Goal: Transaction & Acquisition: Purchase product/service

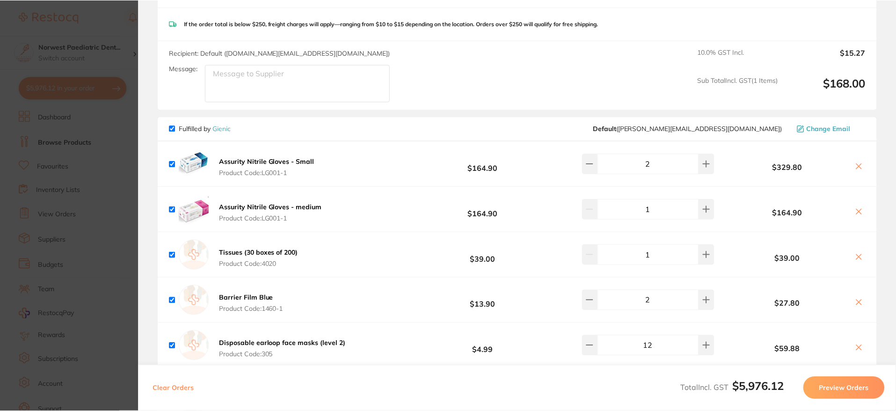
scroll to position [2864, 0]
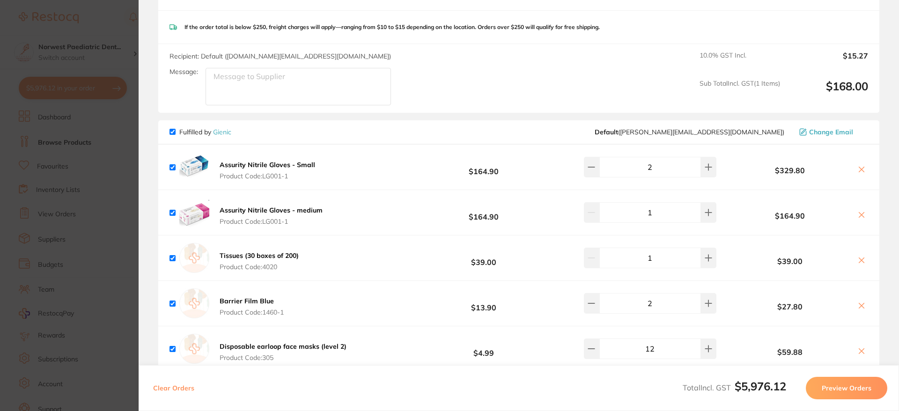
drag, startPoint x: 166, startPoint y: 88, endPoint x: 155, endPoint y: 90, distance: 11.4
click at [166, 88] on div "Recipient: Default ( [DOMAIN_NAME][EMAIL_ADDRESS][DOMAIN_NAME] ) Message: 10.0 …" at bounding box center [518, 78] width 721 height 69
click at [110, 93] on section "Update RRP Set your pre negotiated price for this item. Item Agreed RRP (excl. …" at bounding box center [449, 205] width 899 height 411
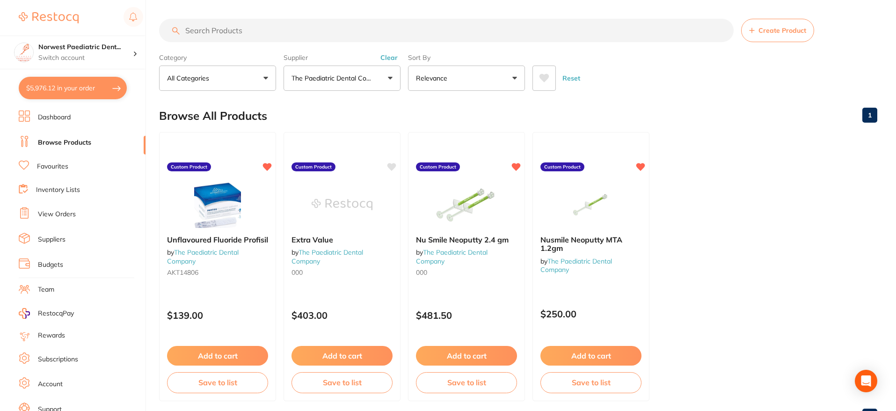
click at [65, 170] on link "Favourites" at bounding box center [52, 166] width 31 height 9
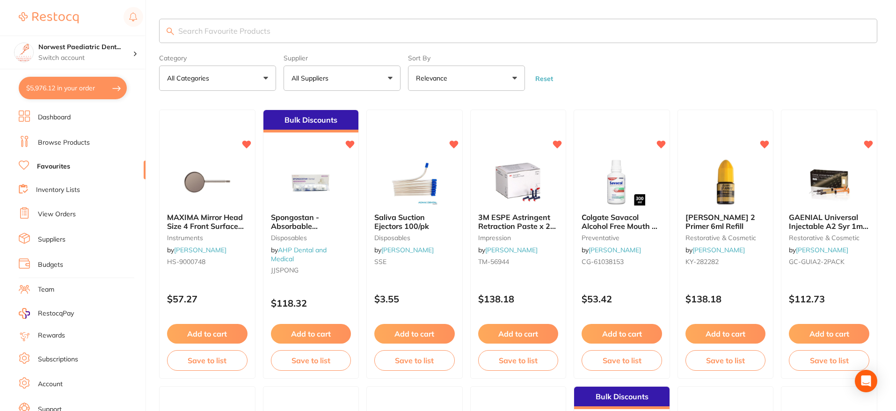
click at [330, 75] on p "All Suppliers" at bounding box center [312, 77] width 41 height 9
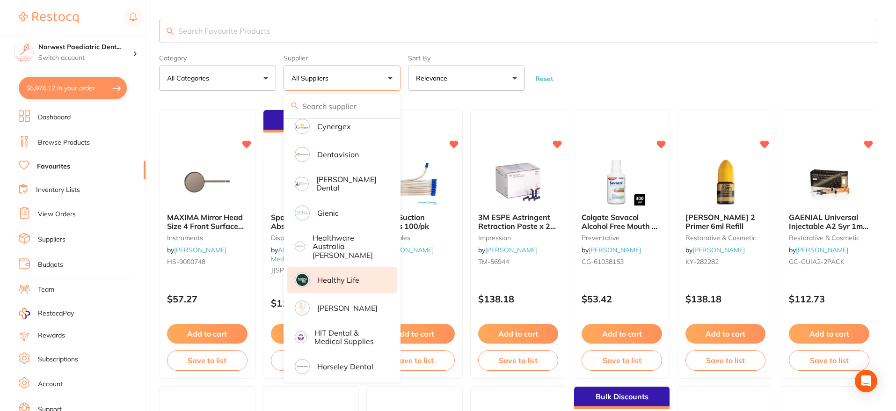
scroll to position [175, 0]
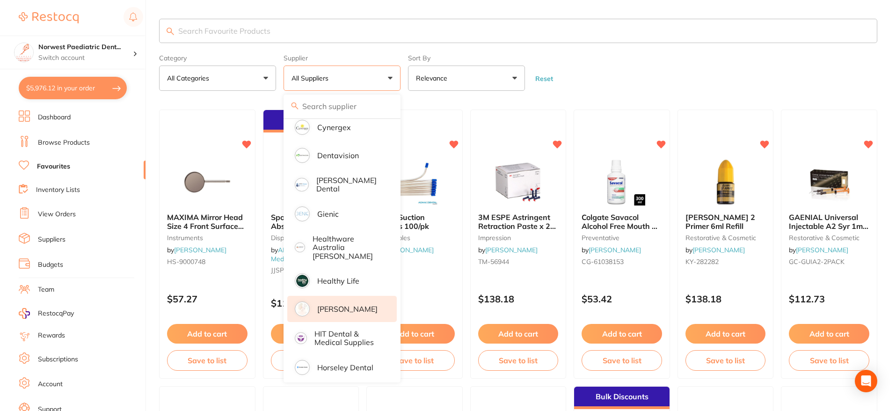
click at [333, 305] on p "[PERSON_NAME]" at bounding box center [347, 309] width 60 height 8
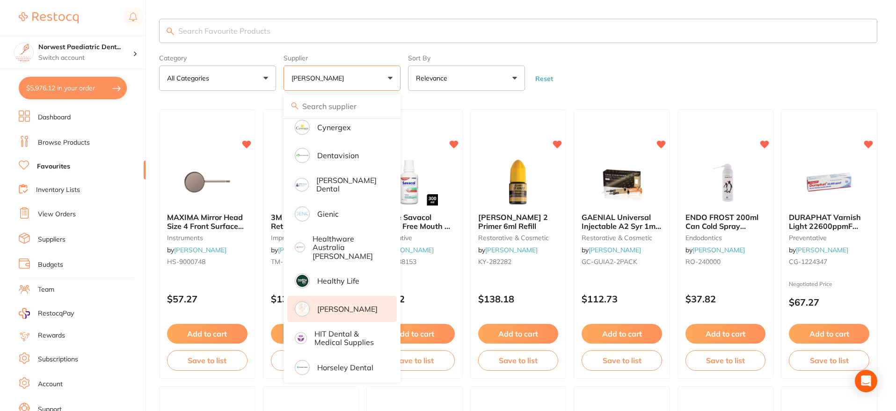
click at [650, 73] on form "Category All Categories All Categories anaesthetic crown & bridge disposables e…" at bounding box center [518, 71] width 718 height 40
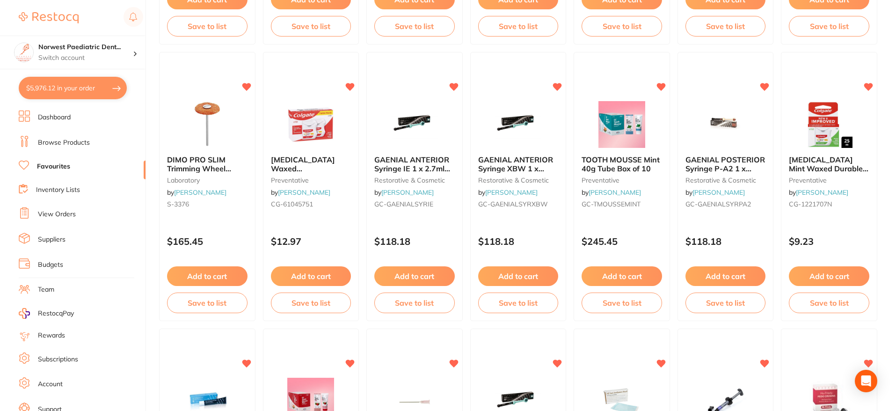
scroll to position [0, 0]
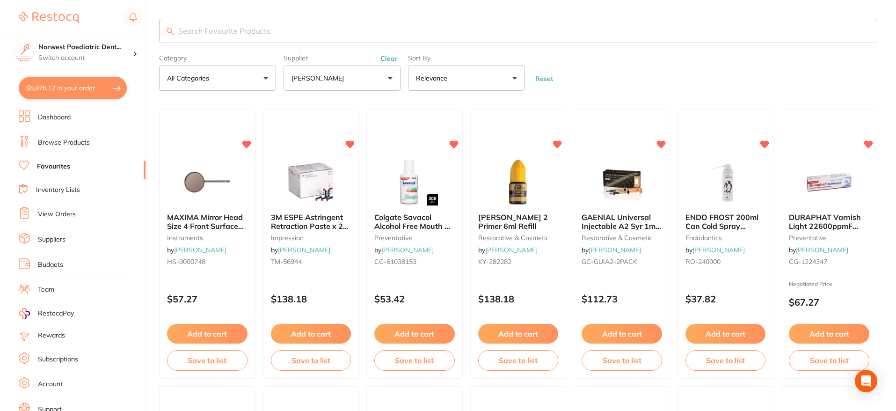
click at [72, 144] on link "Browse Products" at bounding box center [64, 142] width 52 height 9
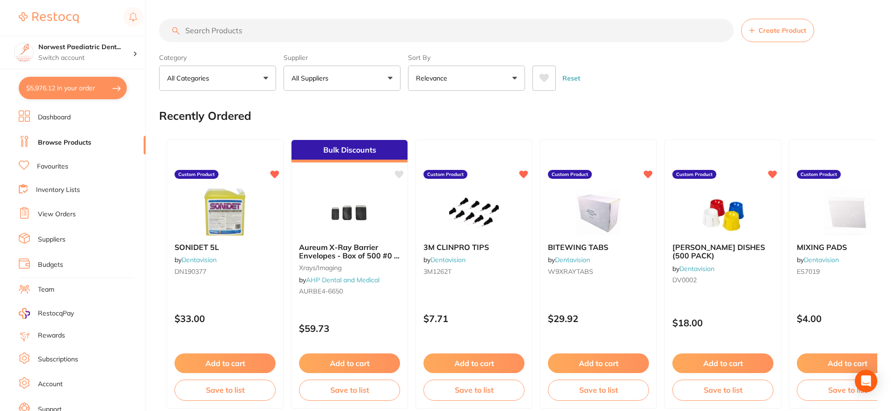
click at [378, 73] on button "All Suppliers" at bounding box center [342, 78] width 117 height 25
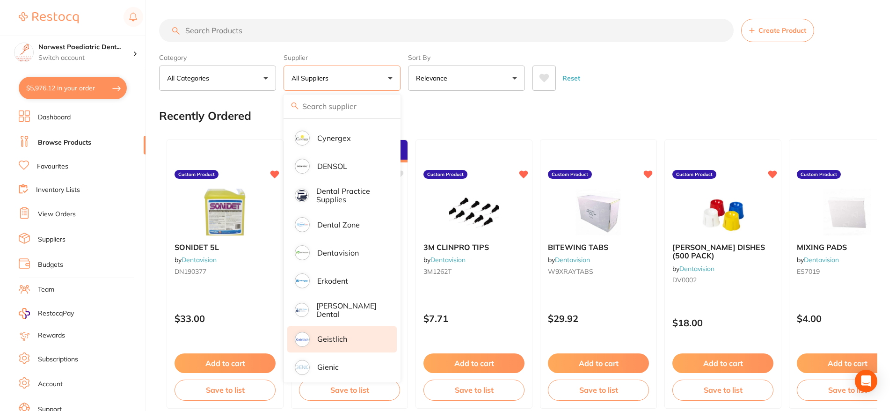
scroll to position [312, 0]
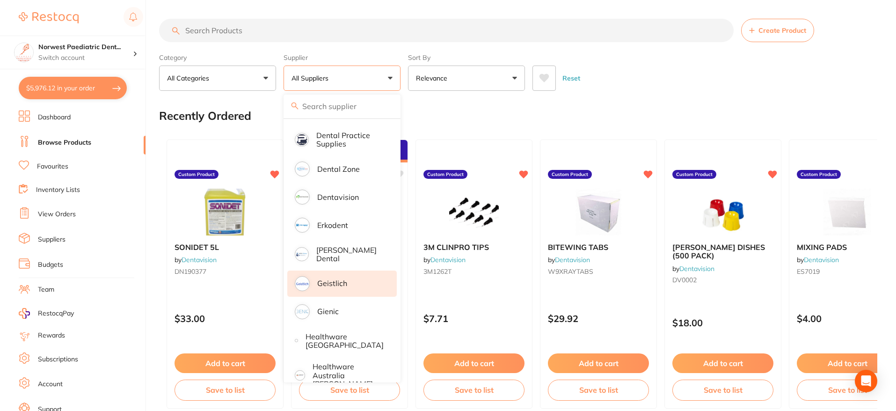
click at [346, 332] on p "Healthware [GEOGRAPHIC_DATA]" at bounding box center [345, 340] width 78 height 17
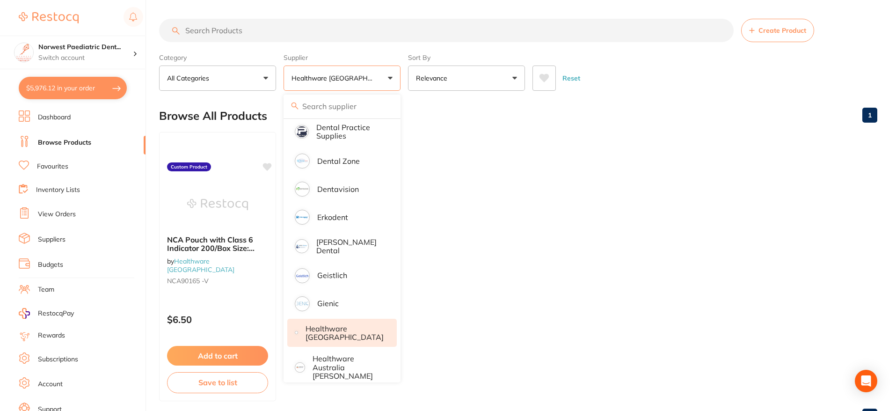
click at [345, 329] on p "Healthware [GEOGRAPHIC_DATA]" at bounding box center [345, 332] width 78 height 17
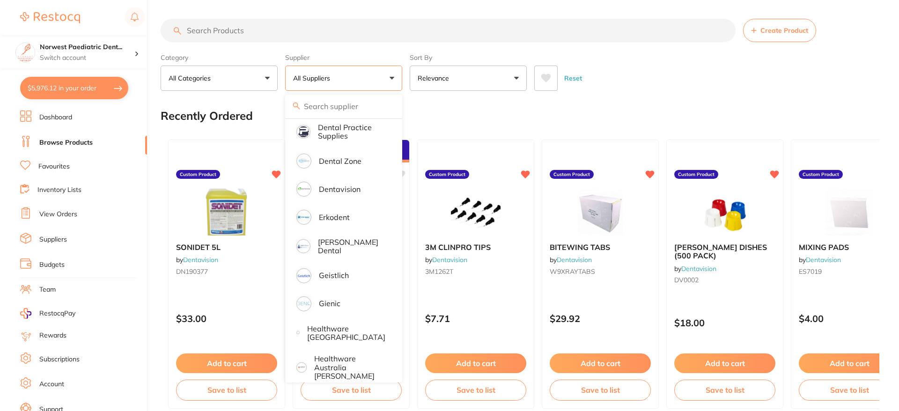
scroll to position [445, 0]
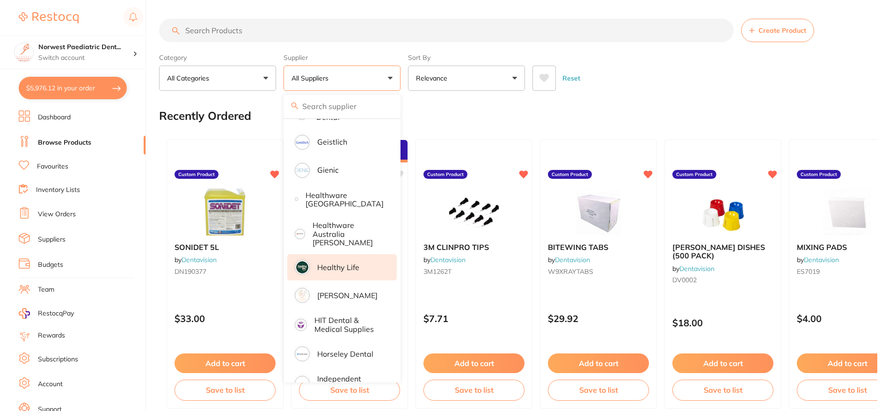
click at [343, 285] on ul "All Suppliers Dentsply Sirona AB Orthodontics [PERSON_NAME] Dental AHP Dental a…" at bounding box center [342, 354] width 117 height 1360
click at [259, 32] on input "search" at bounding box center [446, 30] width 575 height 23
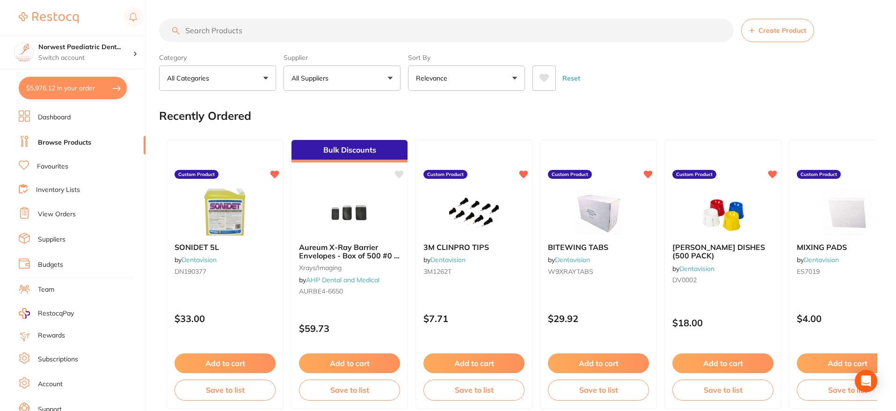
click at [314, 78] on p "All Suppliers" at bounding box center [312, 77] width 41 height 9
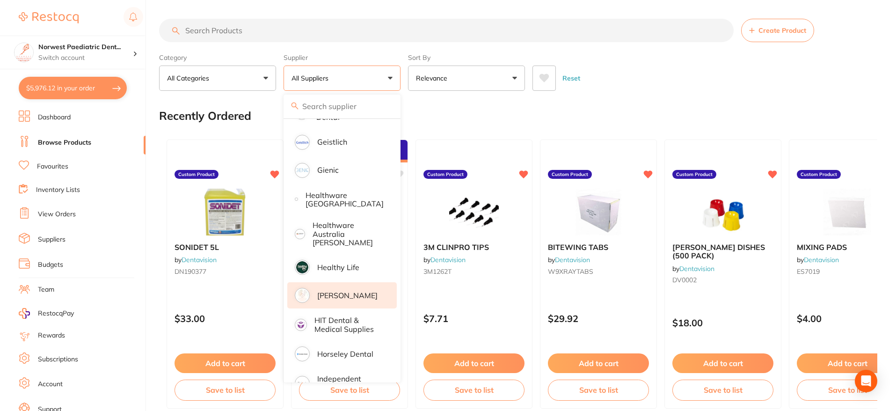
click at [332, 291] on p "[PERSON_NAME]" at bounding box center [347, 295] width 60 height 8
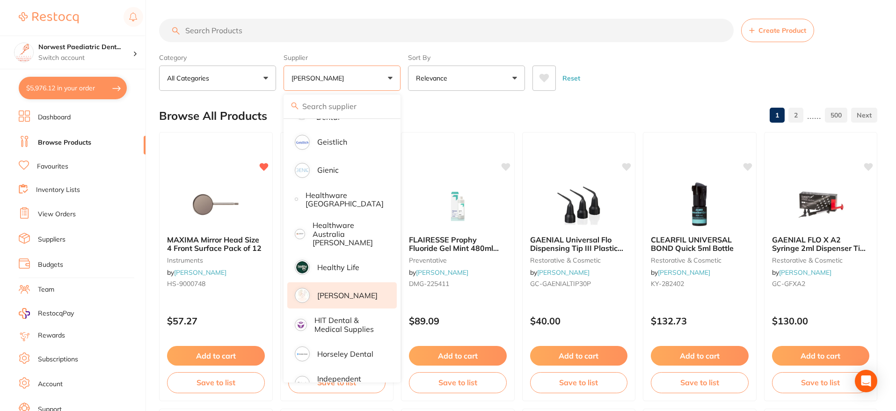
click at [314, 34] on input "search" at bounding box center [446, 30] width 575 height 23
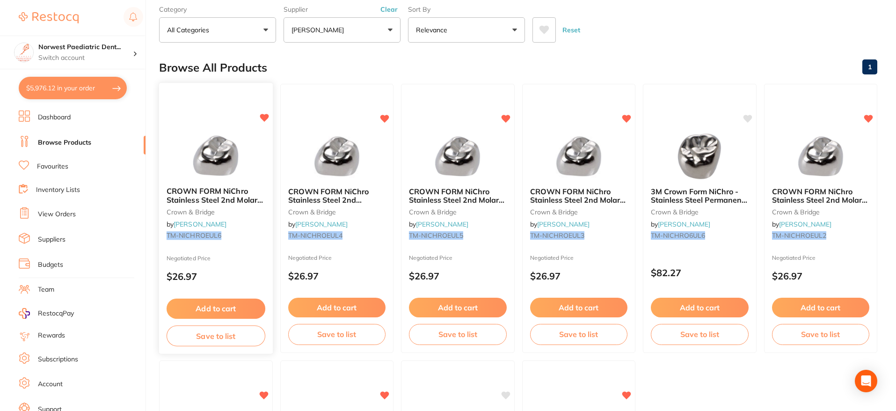
scroll to position [54, 0]
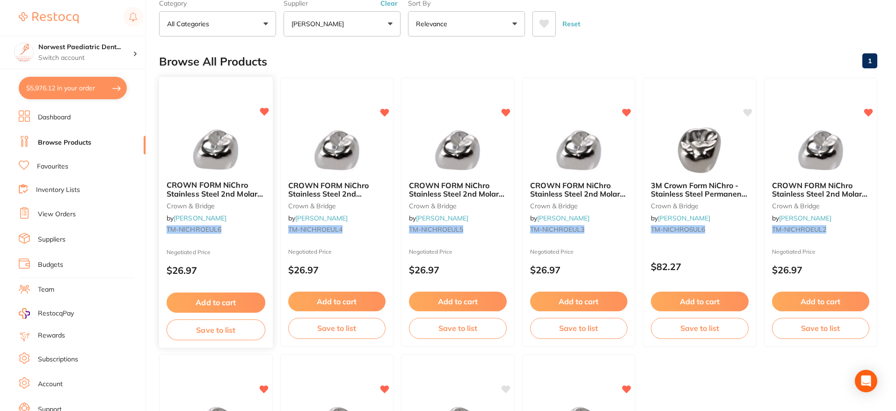
type input "TM-NICHROEUL6"
click at [234, 299] on button "Add to cart" at bounding box center [216, 302] width 99 height 20
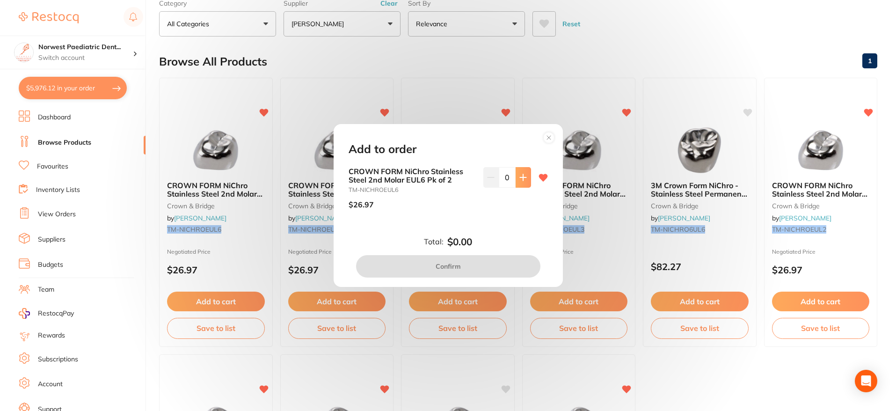
click at [519, 180] on icon at bounding box center [522, 177] width 7 height 7
type input "2"
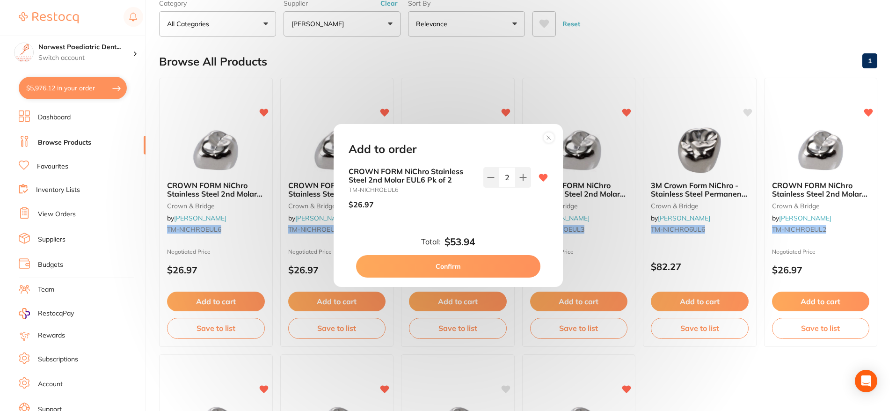
click at [499, 265] on button "Confirm" at bounding box center [448, 266] width 184 height 22
checkbox input "false"
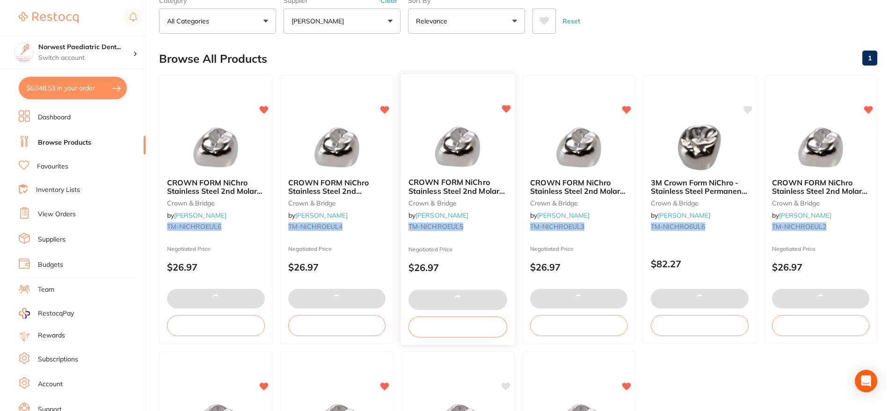
scroll to position [72, 0]
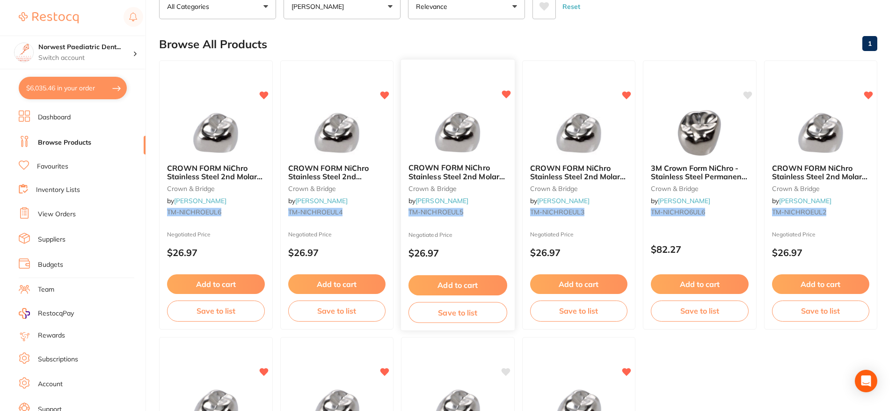
click at [470, 291] on button "Add to cart" at bounding box center [458, 285] width 99 height 20
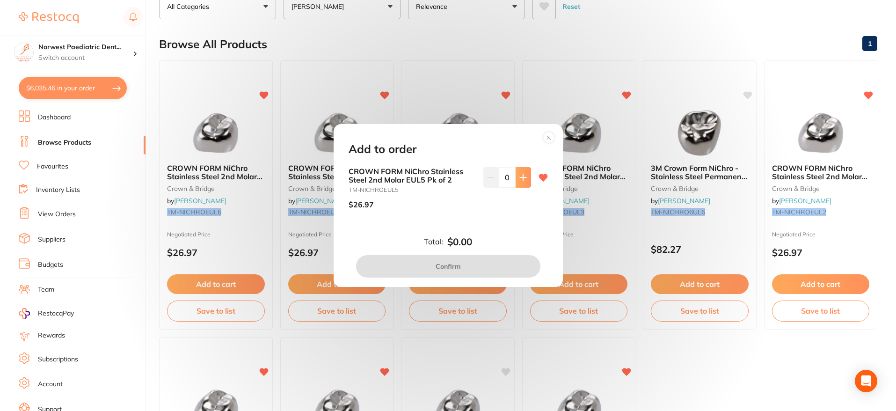
click at [526, 178] on button at bounding box center [523, 177] width 15 height 21
type input "2"
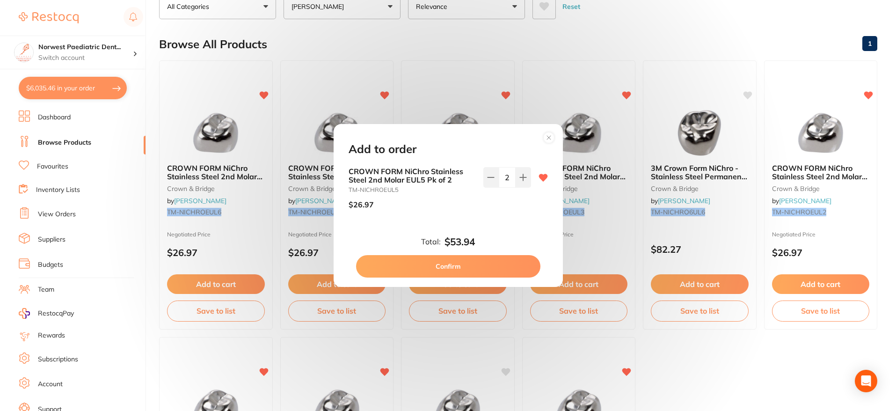
click at [488, 265] on button "Confirm" at bounding box center [448, 266] width 184 height 22
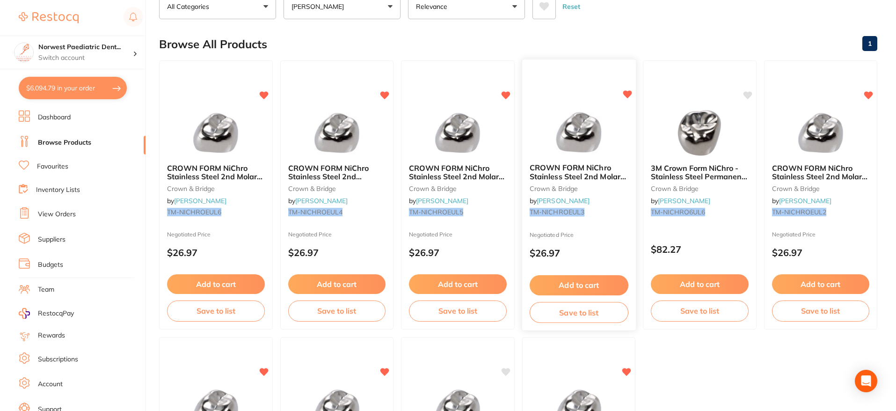
scroll to position [2963, 0]
click at [567, 285] on button "Add to cart" at bounding box center [578, 285] width 99 height 20
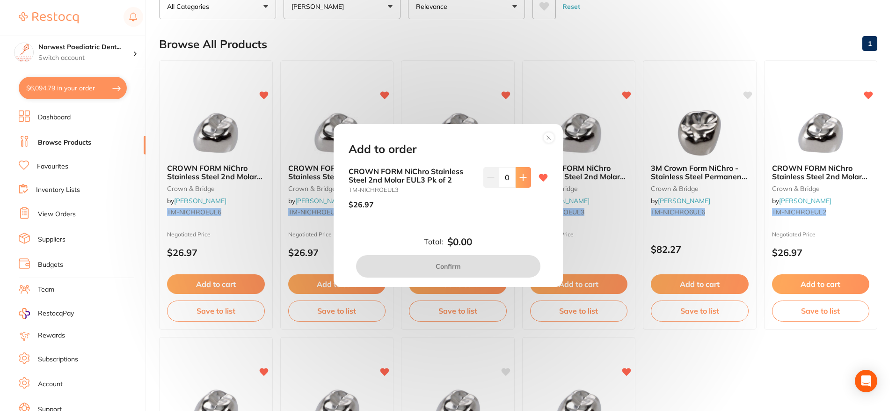
click at [523, 184] on button at bounding box center [523, 177] width 15 height 21
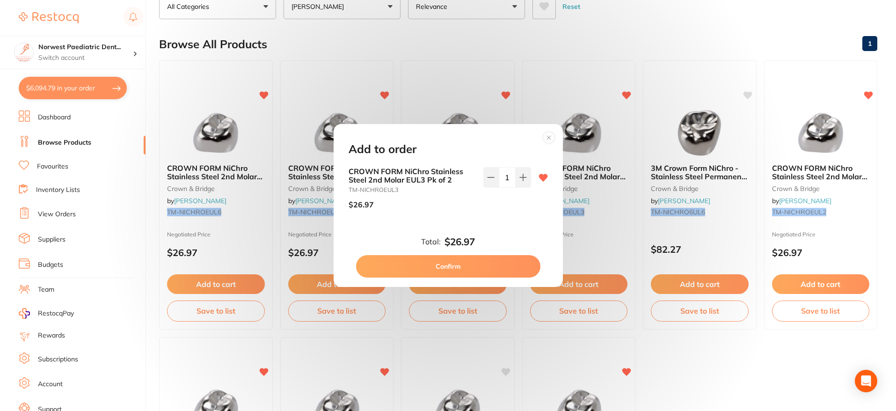
type input "2"
click at [492, 272] on button "Confirm" at bounding box center [448, 266] width 184 height 22
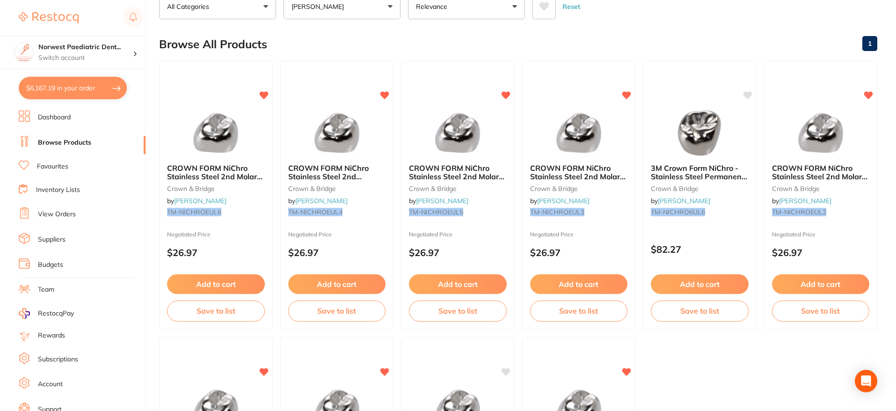
scroll to position [3012, 0]
click at [833, 287] on button "Add to cart" at bounding box center [821, 284] width 98 height 20
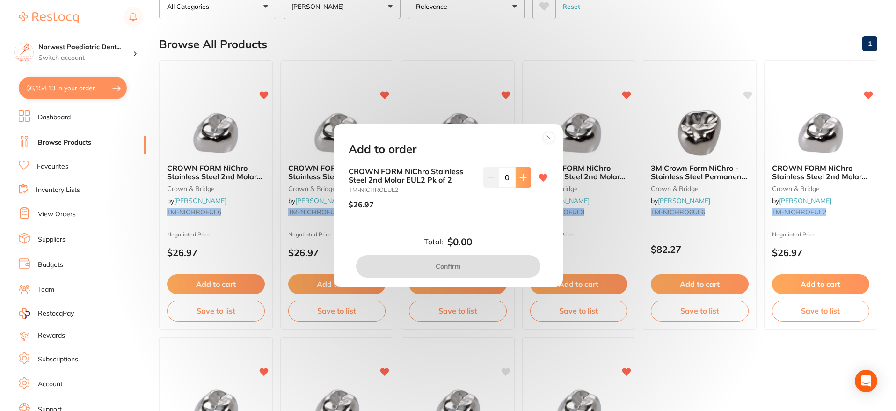
click at [520, 177] on icon at bounding box center [523, 177] width 6 height 6
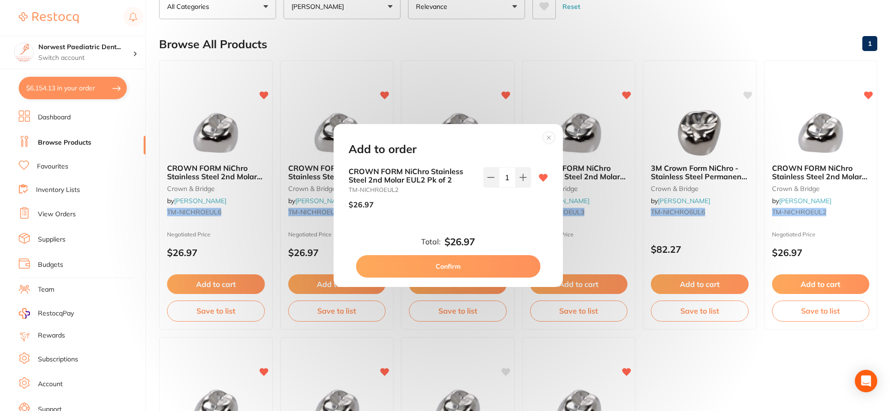
type input "2"
click at [483, 269] on button "Confirm" at bounding box center [448, 266] width 184 height 22
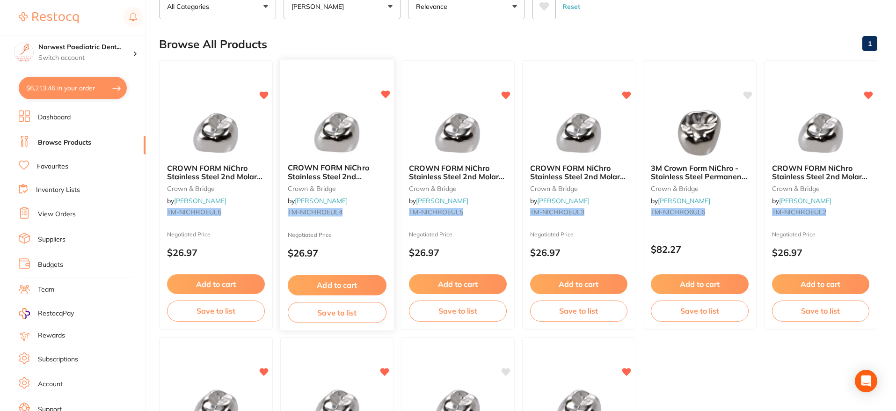
scroll to position [0, 0]
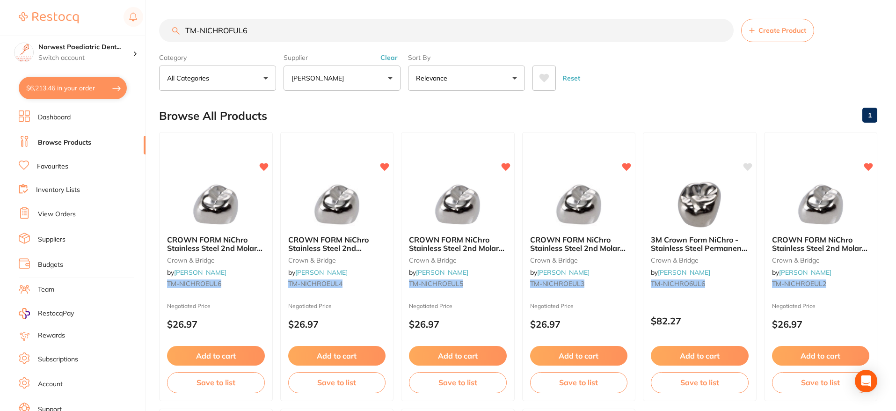
click at [243, 31] on input "TM-NICHROEUL6" at bounding box center [446, 30] width 575 height 23
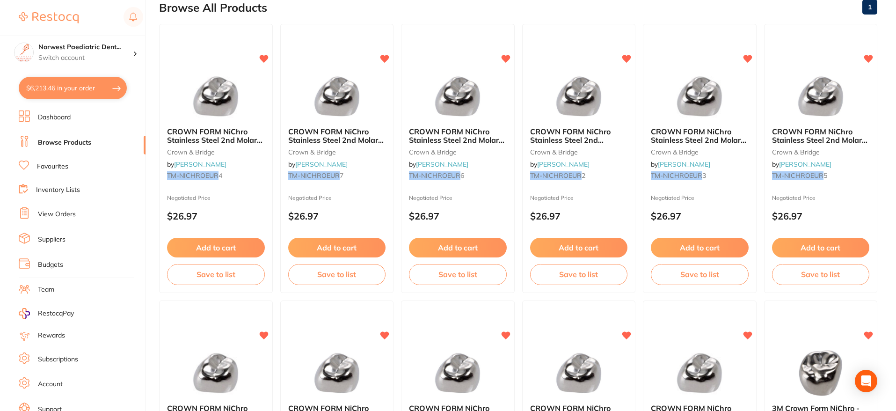
scroll to position [109, 0]
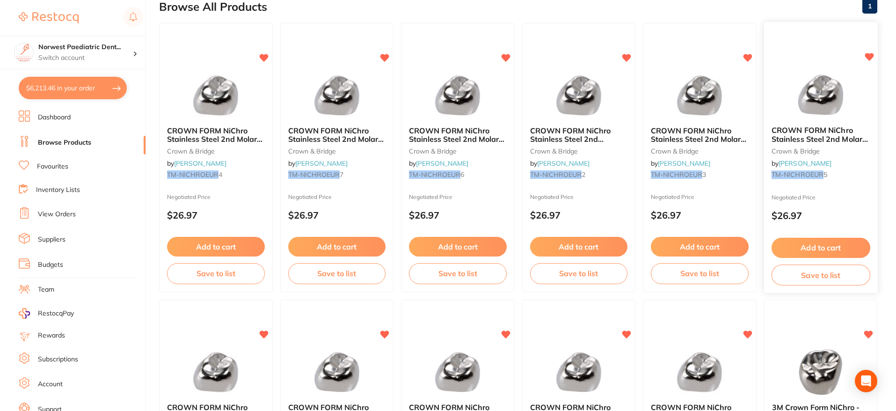
type input "TM-NICHROEUR"
click at [813, 247] on button "Add to cart" at bounding box center [820, 248] width 99 height 20
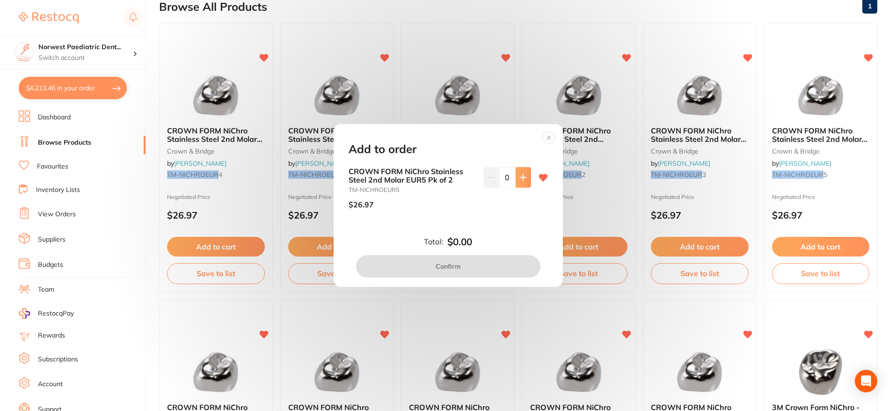
click at [521, 181] on icon at bounding box center [522, 177] width 7 height 7
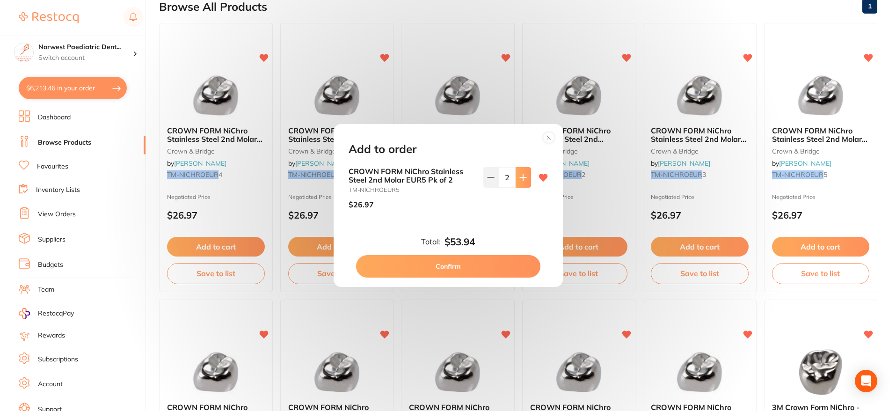
click at [521, 181] on icon at bounding box center [522, 177] width 7 height 7
type input "3"
click at [452, 274] on button "Confirm" at bounding box center [448, 266] width 184 height 22
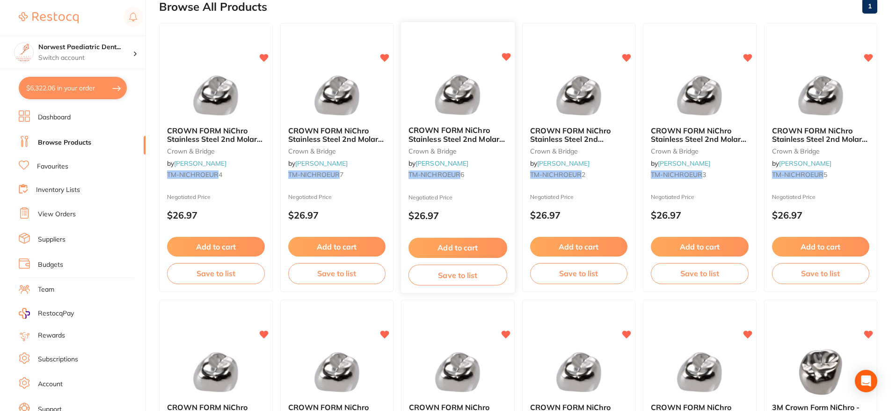
scroll to position [3111, 0]
click at [240, 248] on button "Add to cart" at bounding box center [216, 247] width 98 height 20
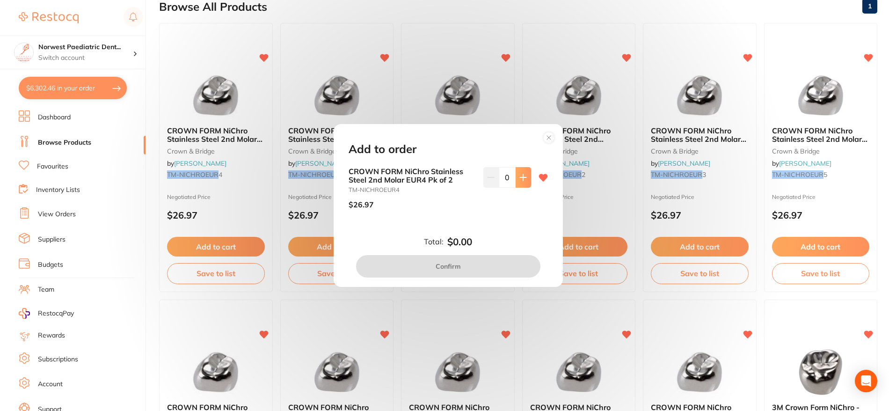
click at [525, 183] on button at bounding box center [523, 177] width 15 height 21
type input "2"
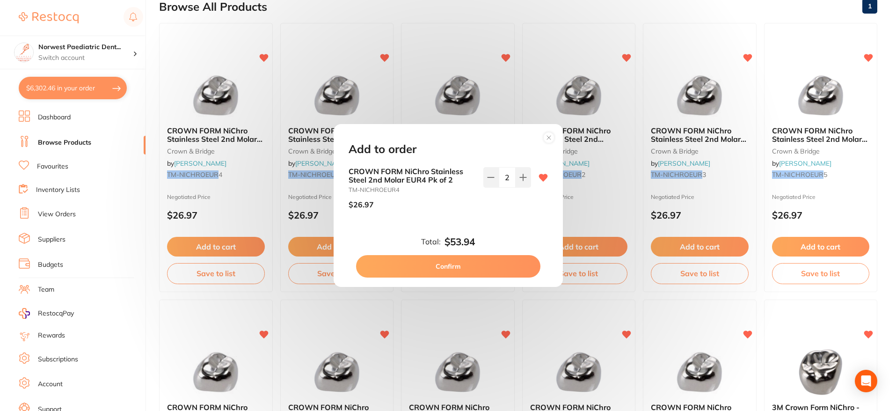
click at [488, 266] on button "Confirm" at bounding box center [448, 266] width 184 height 22
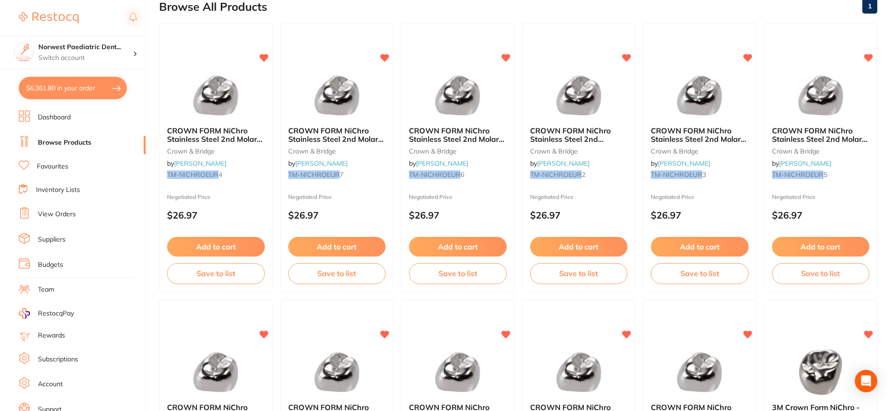
scroll to position [3160, 0]
click at [679, 241] on button "Add to cart" at bounding box center [700, 248] width 99 height 20
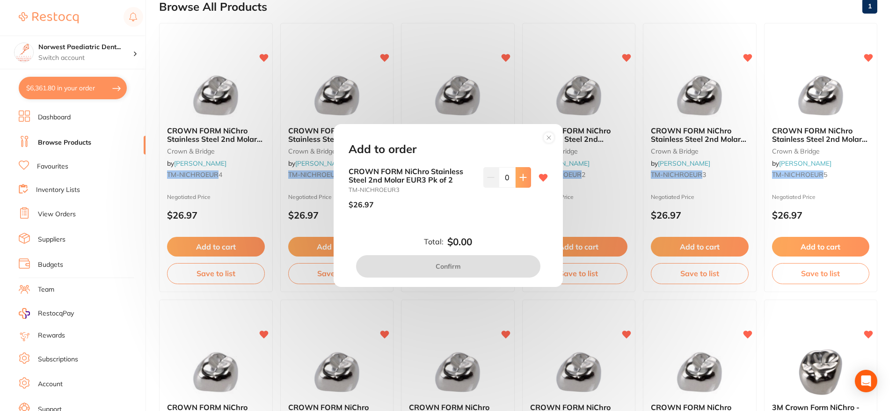
click at [522, 182] on button at bounding box center [523, 177] width 15 height 21
type input "1"
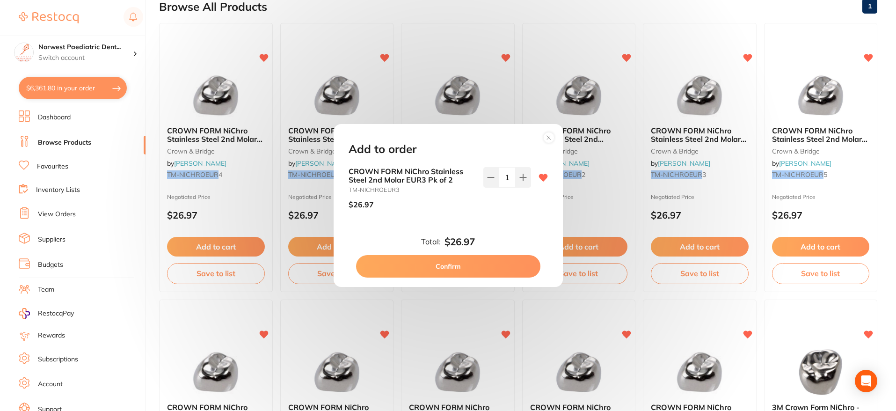
click at [500, 261] on button "Confirm" at bounding box center [448, 266] width 184 height 22
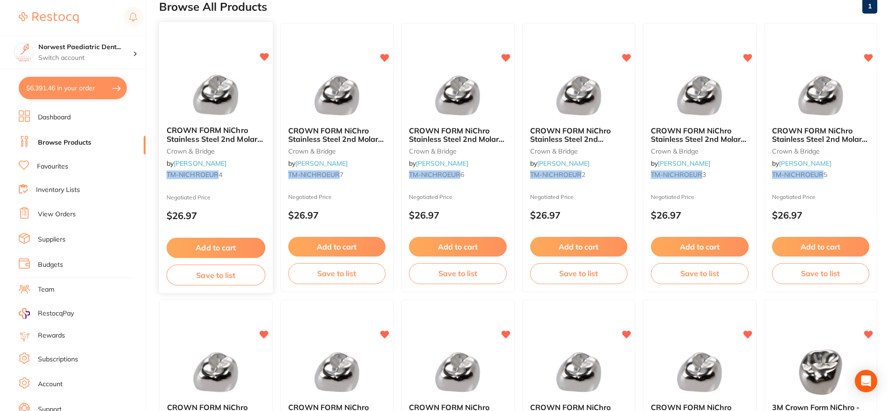
scroll to position [0, 0]
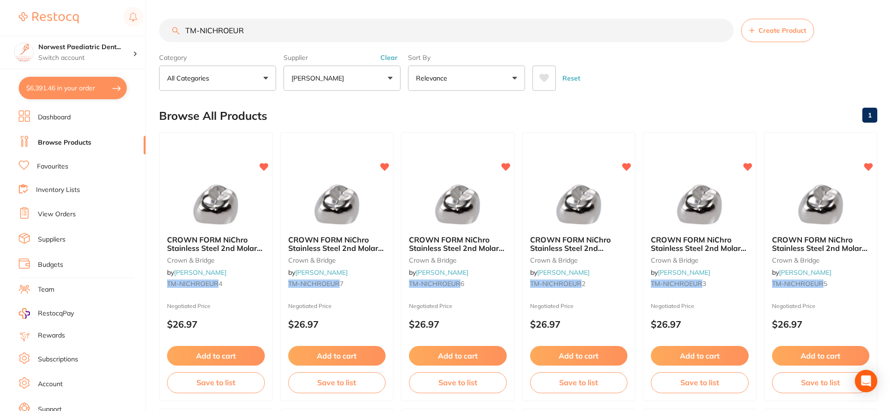
click at [239, 31] on input "TM-NICHROEUR" at bounding box center [446, 30] width 575 height 23
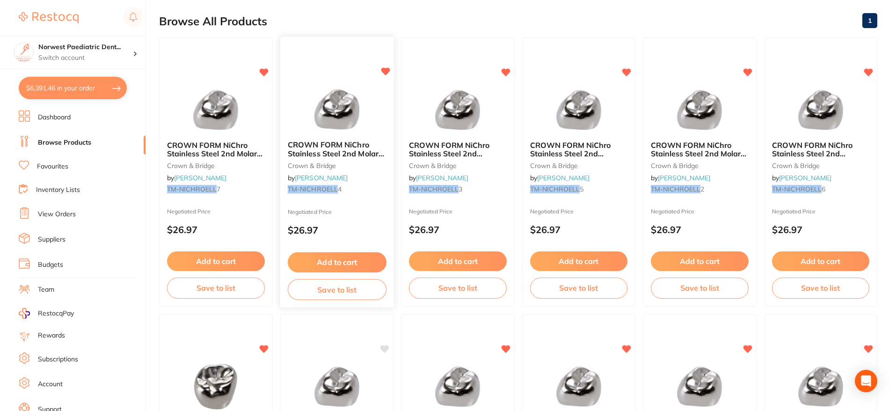
scroll to position [123, 0]
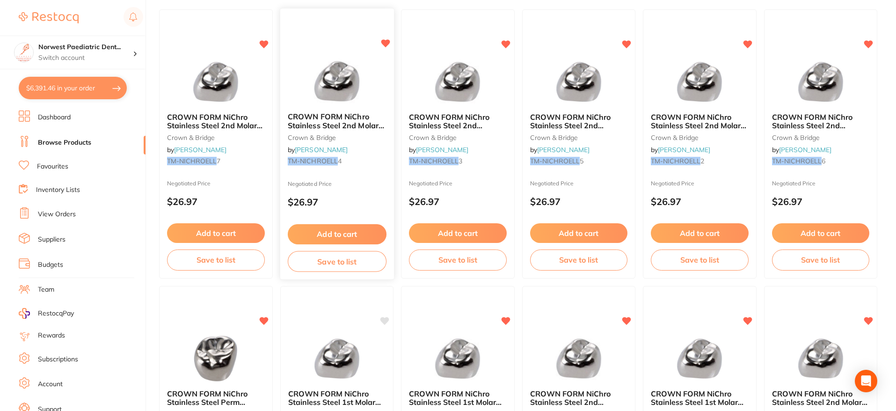
type input "TM-NICHROELL"
click at [326, 230] on button "Add to cart" at bounding box center [336, 234] width 99 height 20
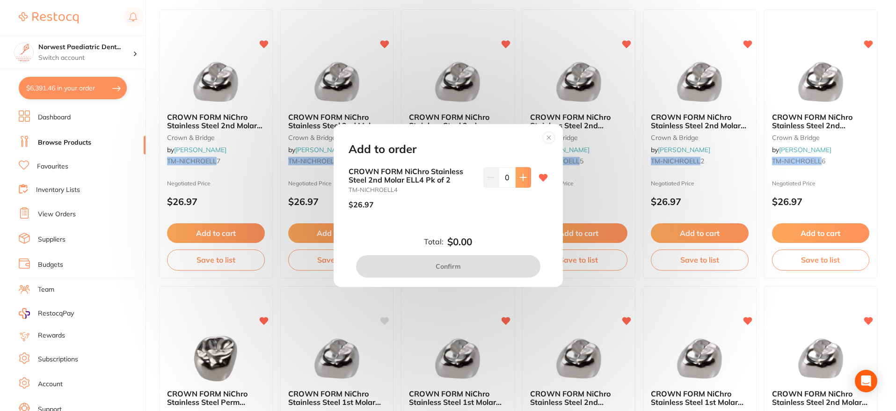
click at [525, 175] on button at bounding box center [523, 177] width 15 height 21
type input "2"
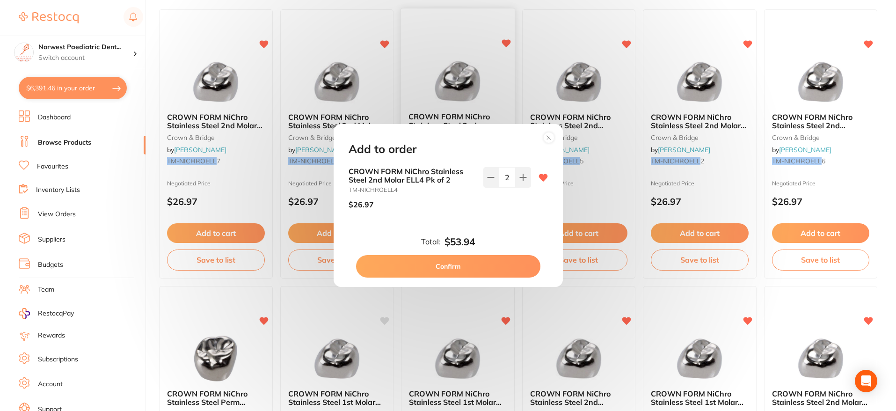
click at [488, 262] on button "Confirm" at bounding box center [448, 266] width 184 height 22
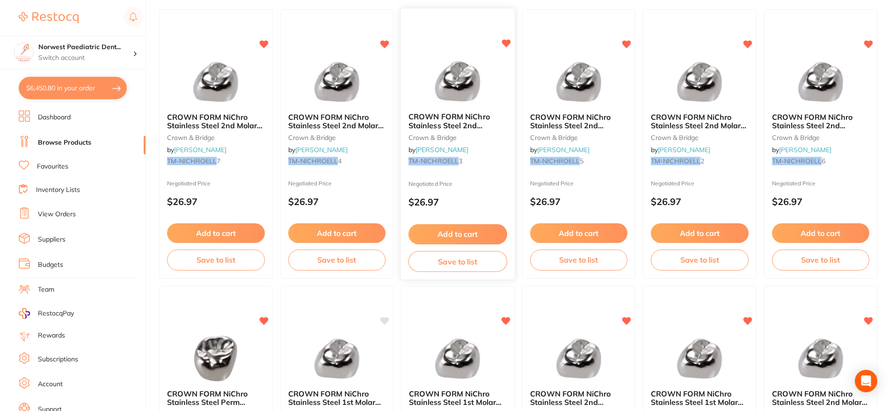
scroll to position [0, 0]
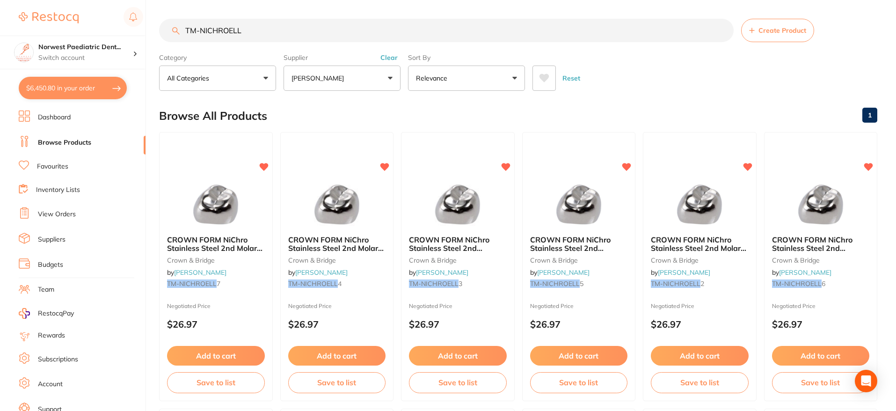
click at [244, 29] on input "TM-NICHROELL" at bounding box center [446, 30] width 575 height 23
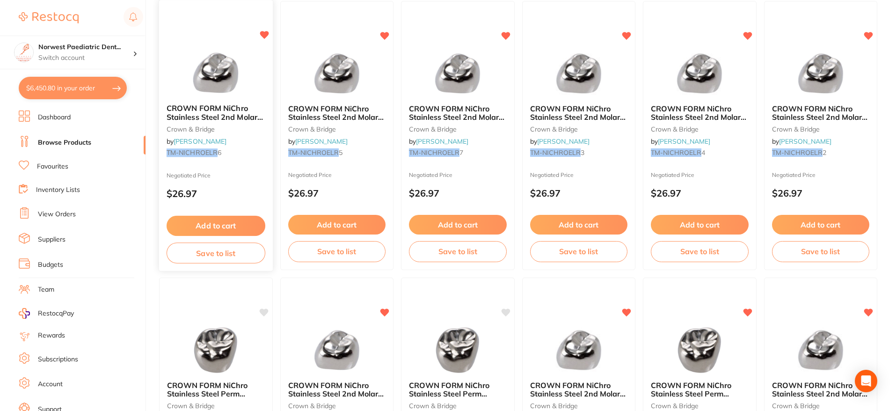
scroll to position [133, 0]
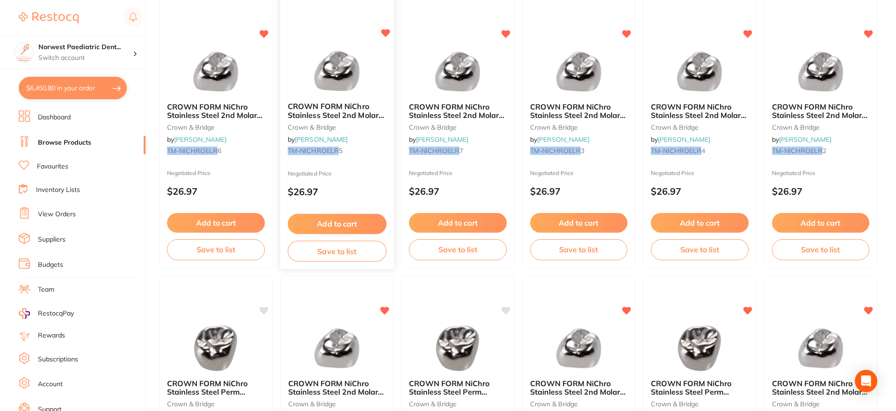
type input "TM-NICHROELR"
click at [336, 222] on button "Add to cart" at bounding box center [336, 224] width 99 height 20
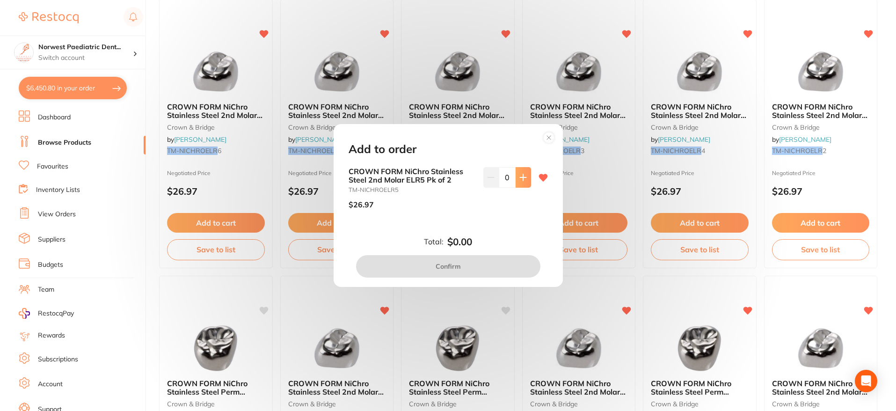
click at [516, 181] on button at bounding box center [523, 177] width 15 height 21
type input "1"
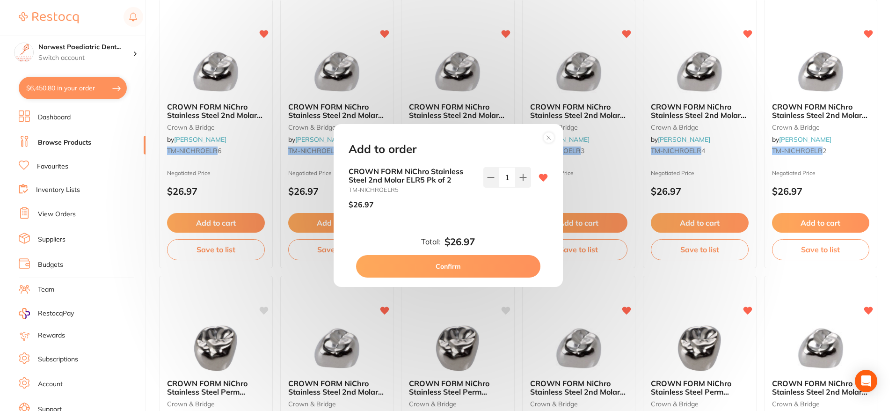
scroll to position [133, 0]
click at [483, 261] on button "Confirm" at bounding box center [448, 266] width 184 height 22
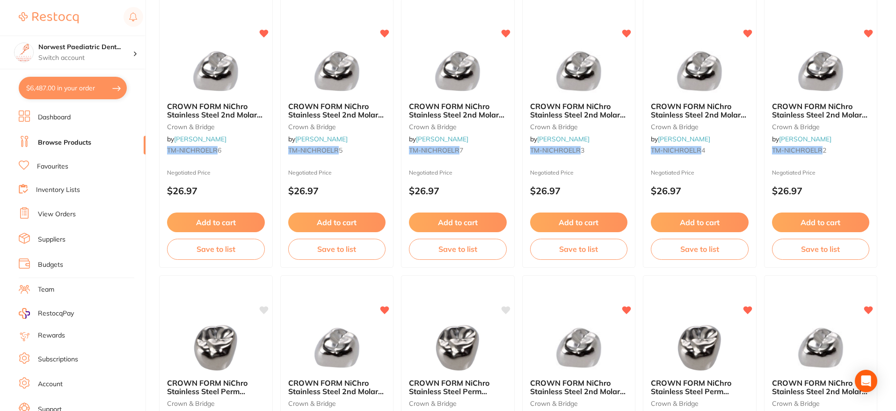
scroll to position [3308, 0]
click at [546, 226] on button "Add to cart" at bounding box center [579, 222] width 98 height 20
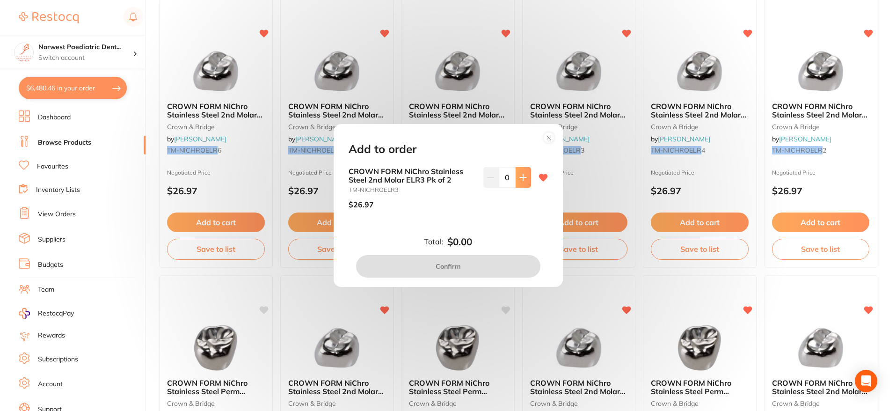
click at [520, 177] on icon at bounding box center [523, 177] width 6 height 6
type input "1"
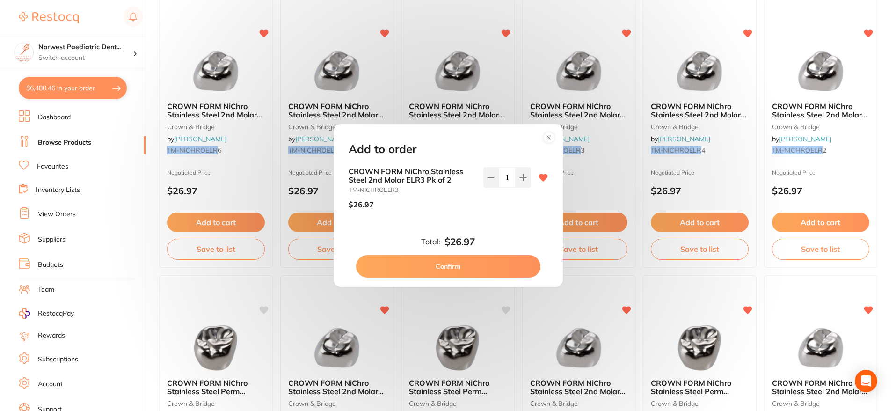
click at [485, 261] on button "Confirm" at bounding box center [448, 266] width 184 height 22
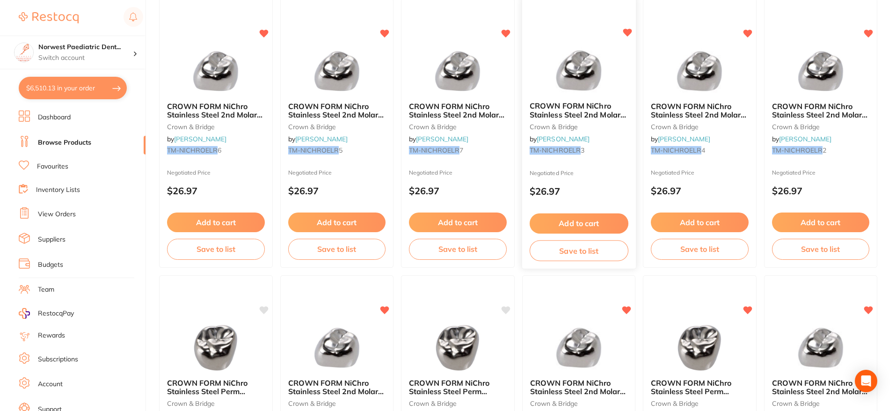
scroll to position [3357, 0]
click at [707, 223] on button "Add to cart" at bounding box center [700, 223] width 99 height 20
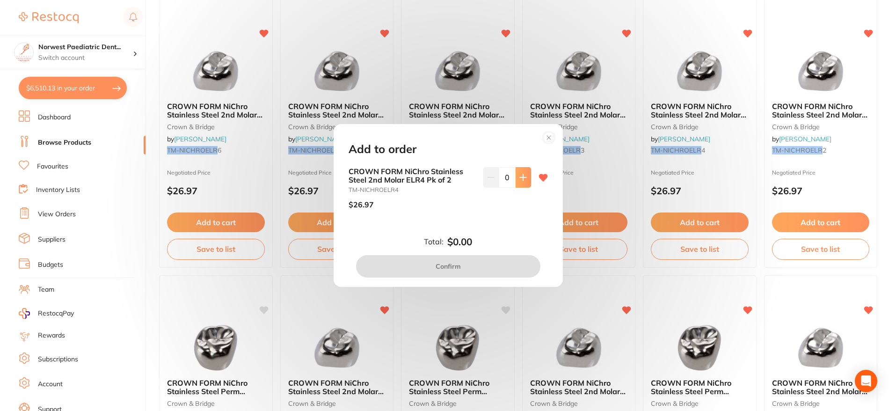
click at [521, 177] on icon at bounding box center [523, 177] width 6 height 6
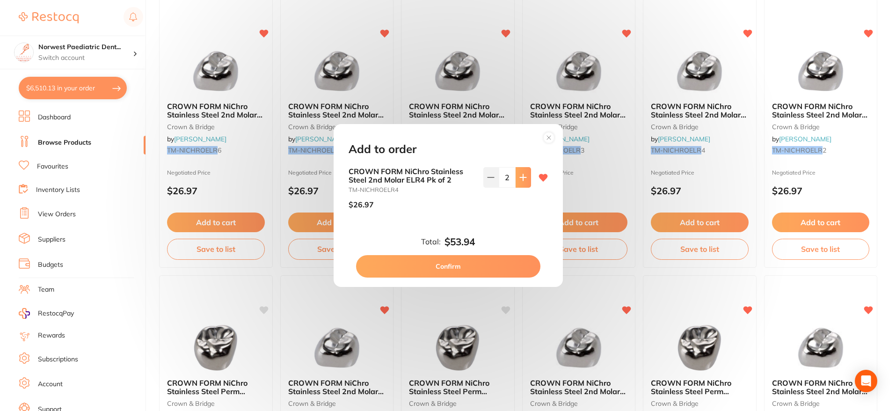
click at [521, 177] on icon at bounding box center [523, 177] width 6 height 6
type input "3"
click at [489, 263] on button "Confirm" at bounding box center [448, 266] width 184 height 22
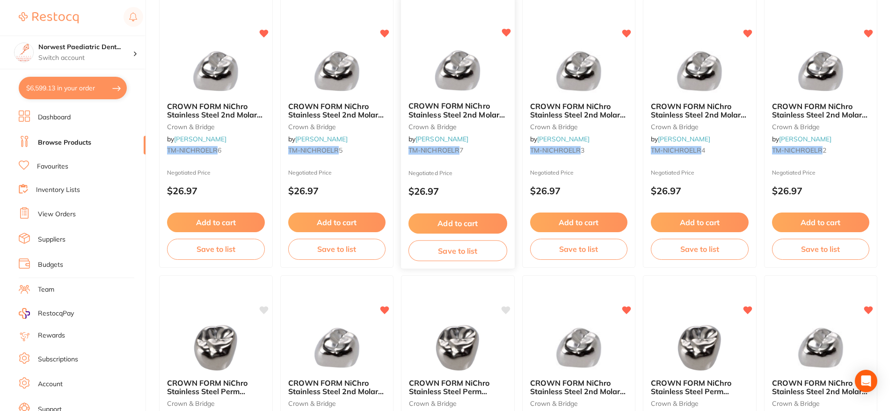
scroll to position [3406, 0]
click at [58, 95] on button "$6,599.13 in your order" at bounding box center [73, 88] width 108 height 22
checkbox input "true"
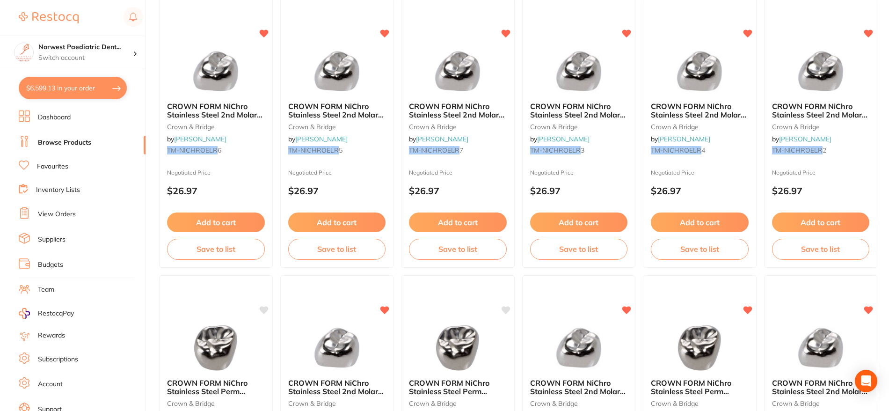
checkbox input "true"
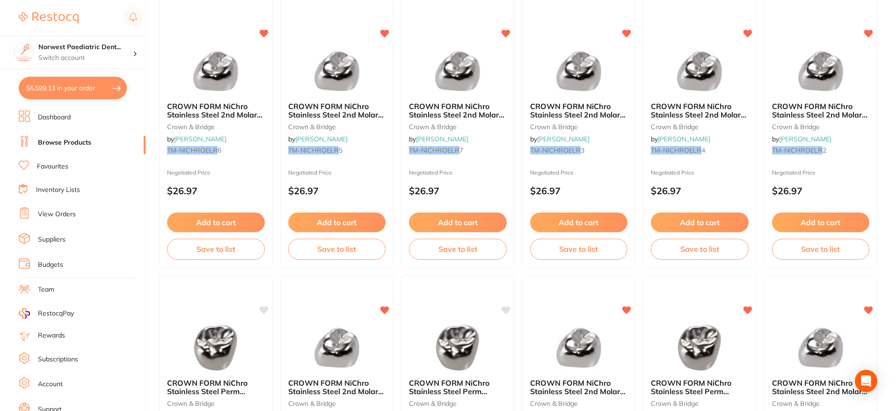
checkbox input "true"
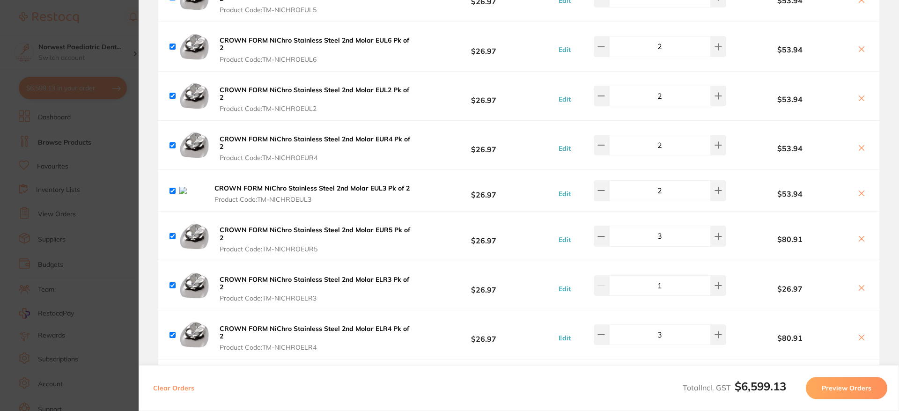
scroll to position [709, 0]
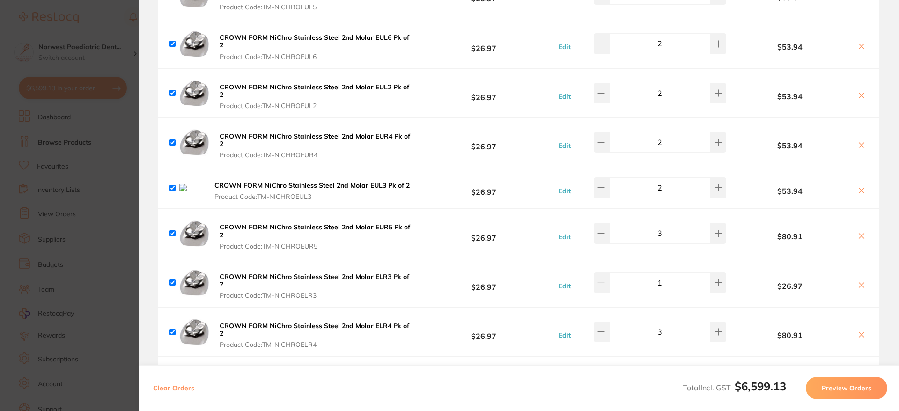
click at [862, 194] on icon at bounding box center [860, 190] width 7 height 7
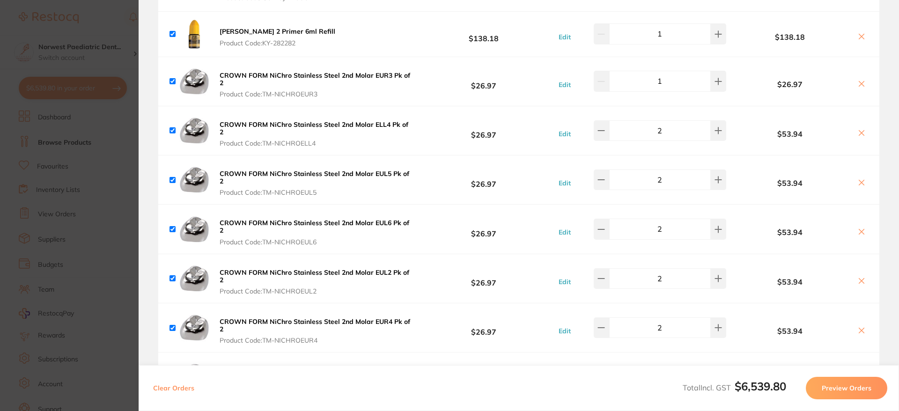
scroll to position [513, 0]
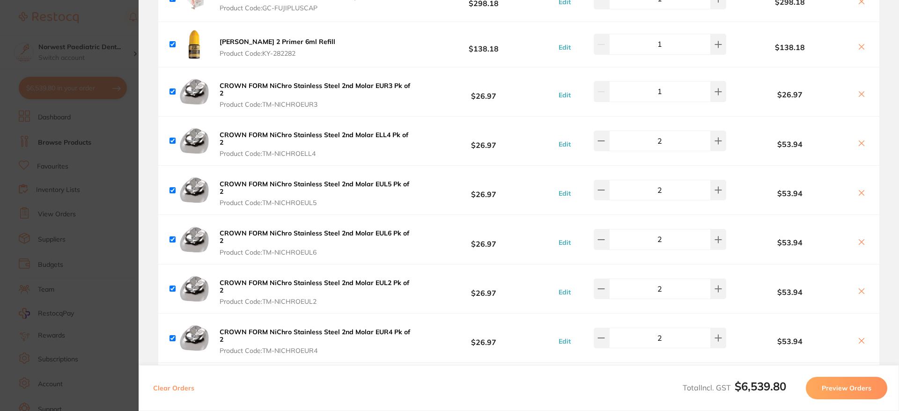
checkbox input "true"
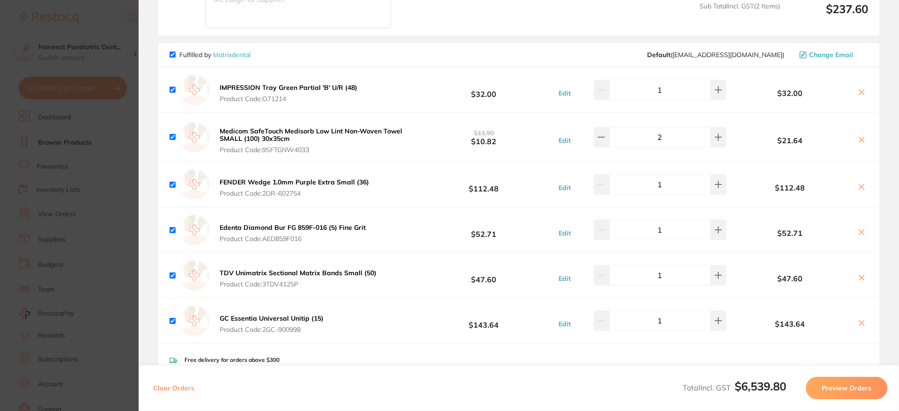
scroll to position [4294, 0]
click at [608, 126] on button at bounding box center [600, 136] width 15 height 21
type input "1"
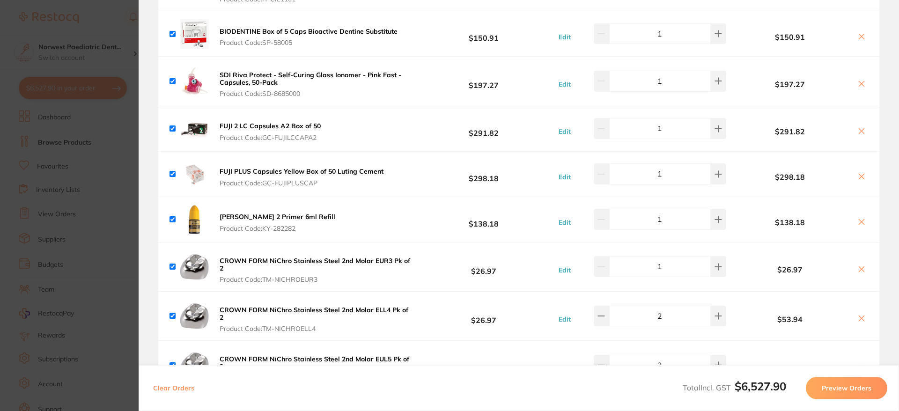
scroll to position [339, 0]
click at [838, 384] on button "Preview Orders" at bounding box center [845, 388] width 81 height 22
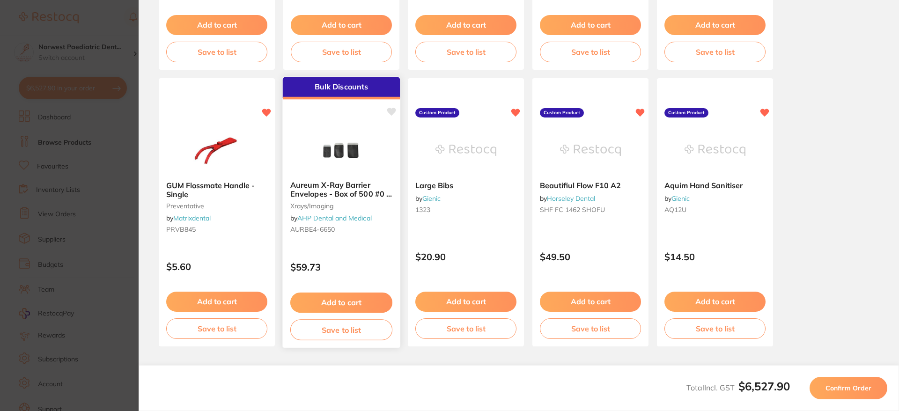
scroll to position [281, 0]
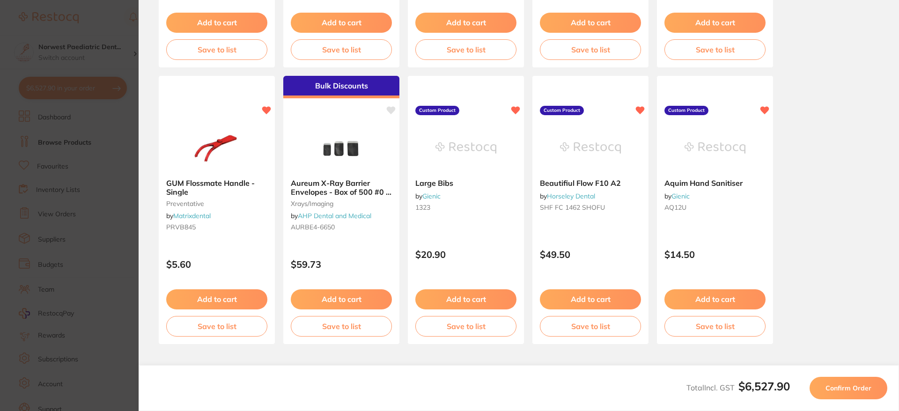
click at [836, 389] on span "Confirm Order" at bounding box center [848, 388] width 46 height 8
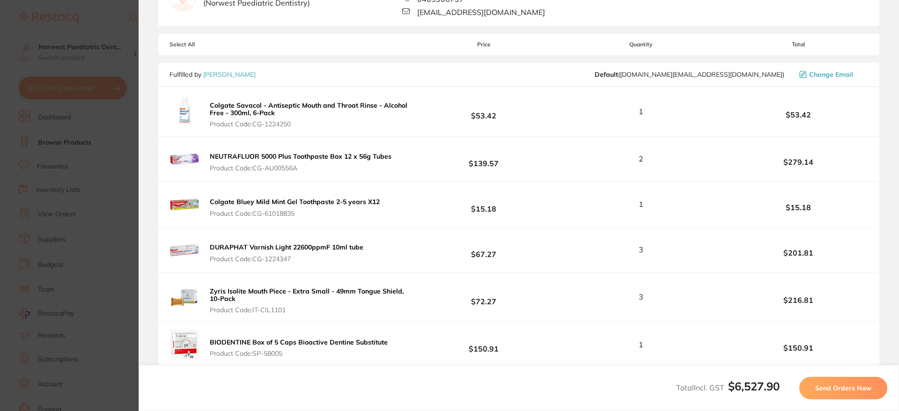
scroll to position [0, 0]
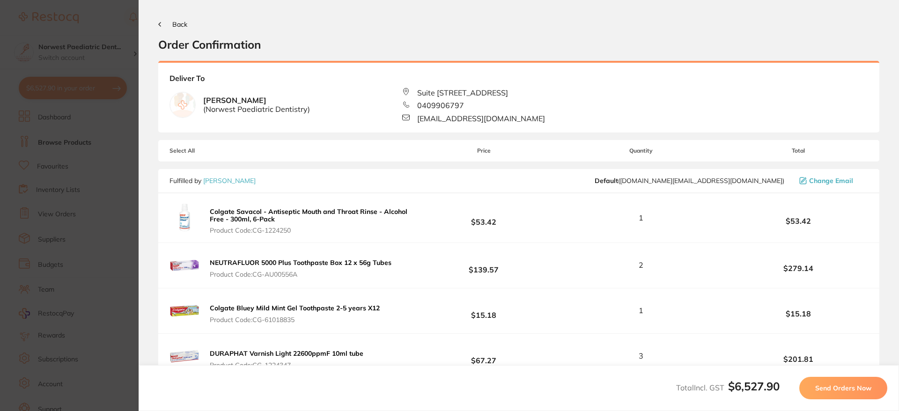
click at [233, 178] on link "[PERSON_NAME]" at bounding box center [229, 180] width 52 height 8
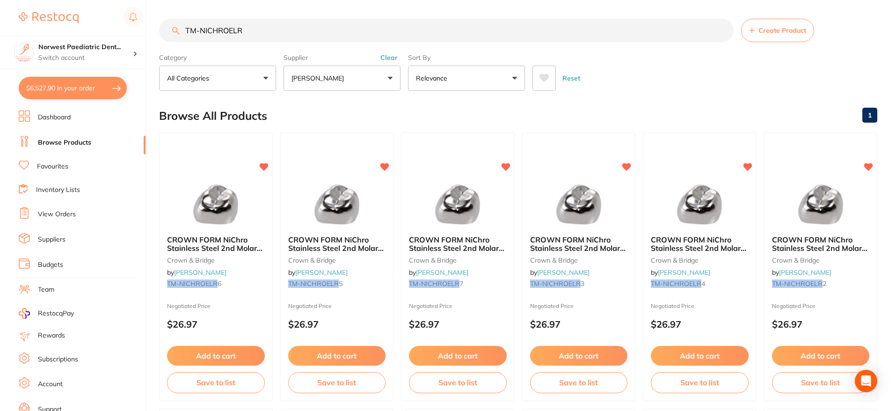
click at [57, 85] on button "$6,527.90 in your order" at bounding box center [73, 88] width 108 height 22
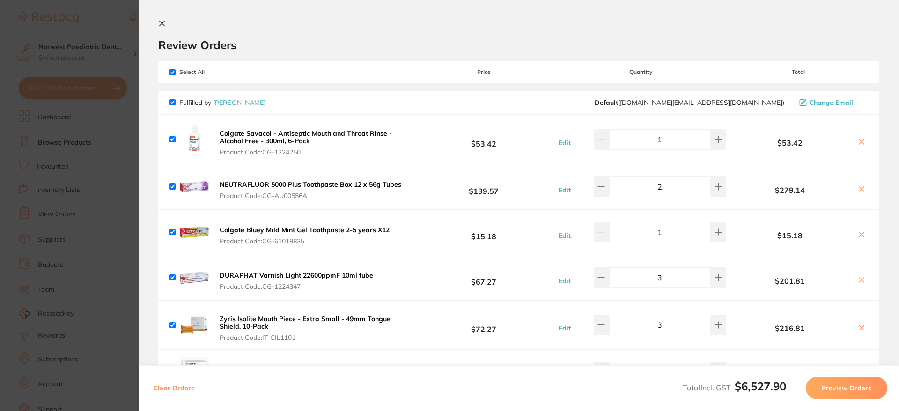
click at [836, 391] on button "Preview Orders" at bounding box center [845, 388] width 81 height 22
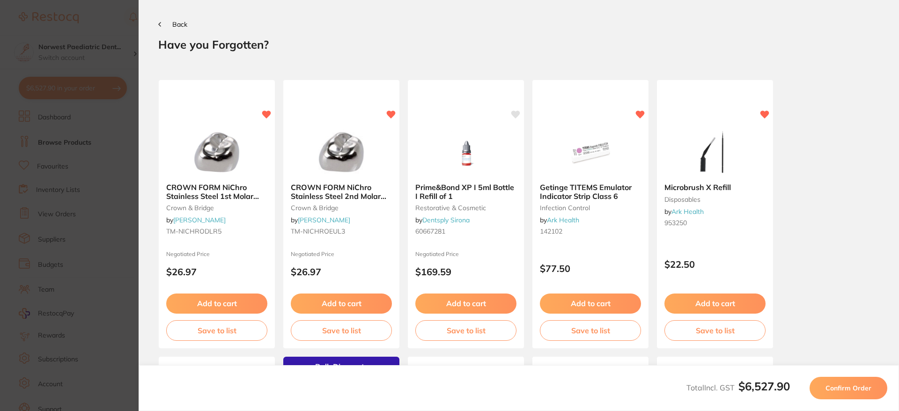
click at [837, 392] on span "Confirm Order" at bounding box center [848, 388] width 46 height 8
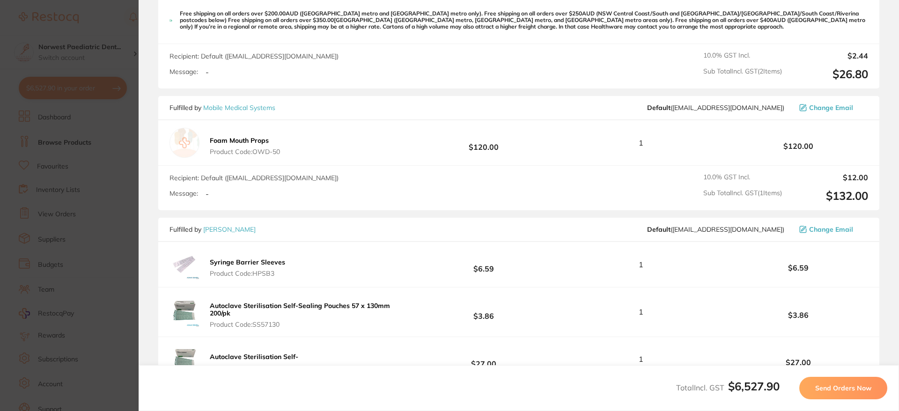
scroll to position [1623, 0]
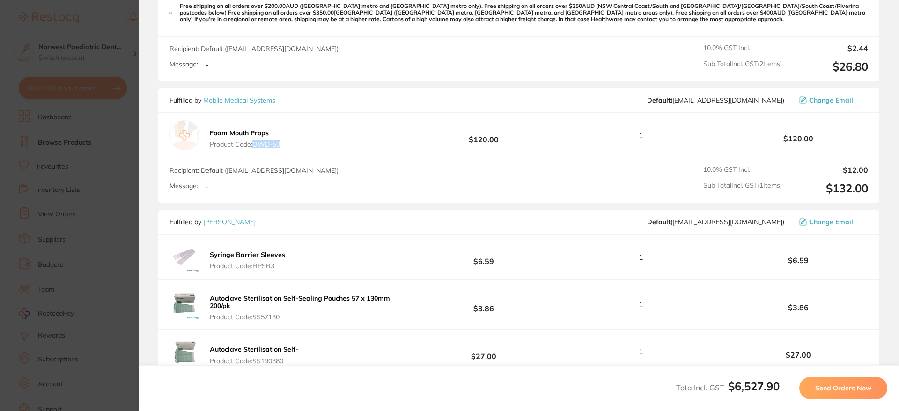
drag, startPoint x: 290, startPoint y: 146, endPoint x: 255, endPoint y: 146, distance: 35.1
click at [255, 146] on div "Foam Mouth Props Product Code: OWD-50 $120.00 1 $120.00" at bounding box center [518, 135] width 721 height 45
copy span "OWD-50"
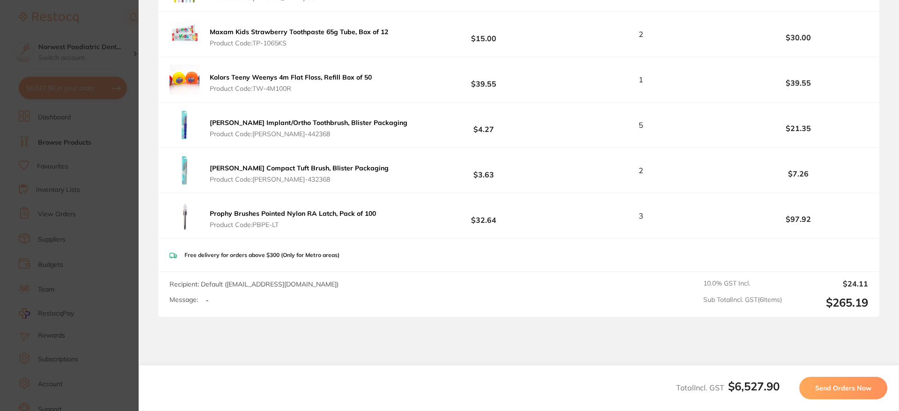
scroll to position [4581, 0]
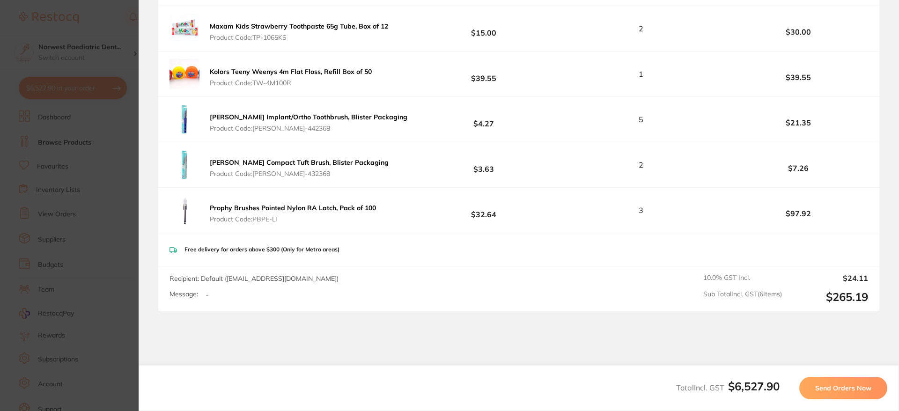
click at [854, 392] on span "Send Orders Now" at bounding box center [843, 388] width 56 height 8
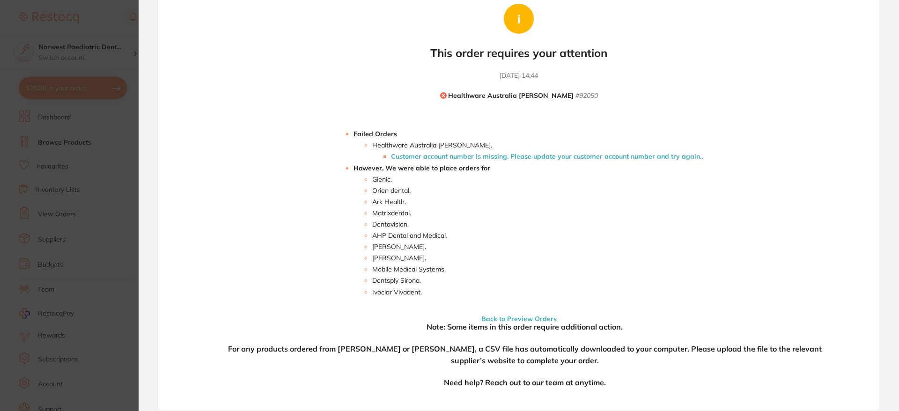
scroll to position [0, 0]
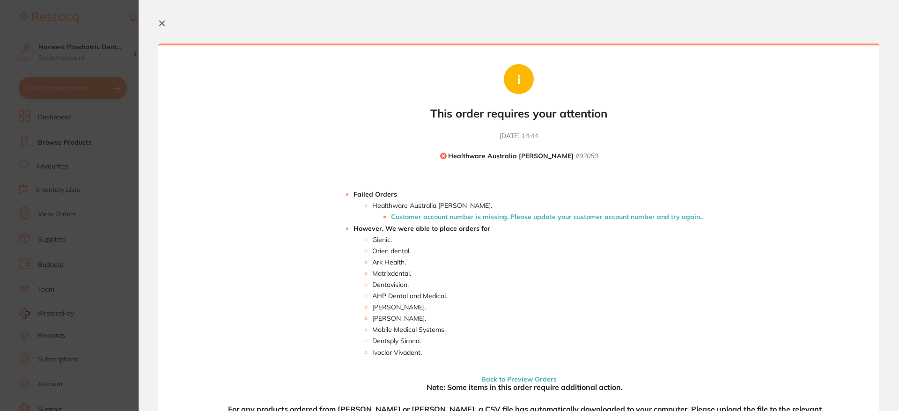
click at [161, 20] on icon at bounding box center [161, 23] width 7 height 7
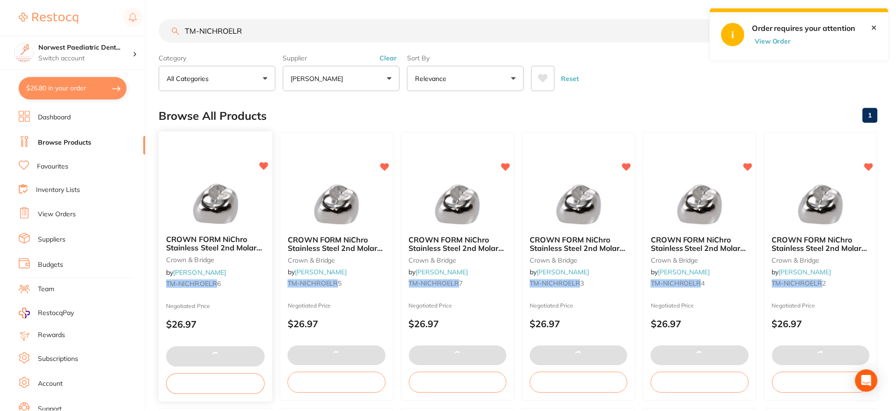
scroll to position [133, 0]
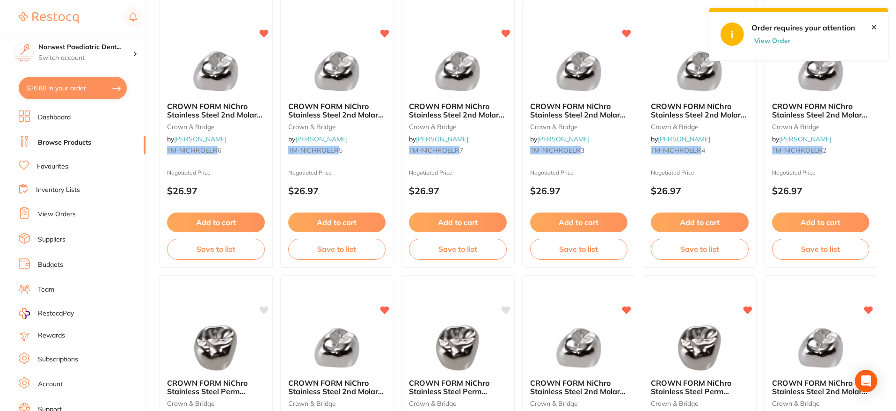
click at [73, 212] on link "View Orders" at bounding box center [57, 214] width 38 height 9
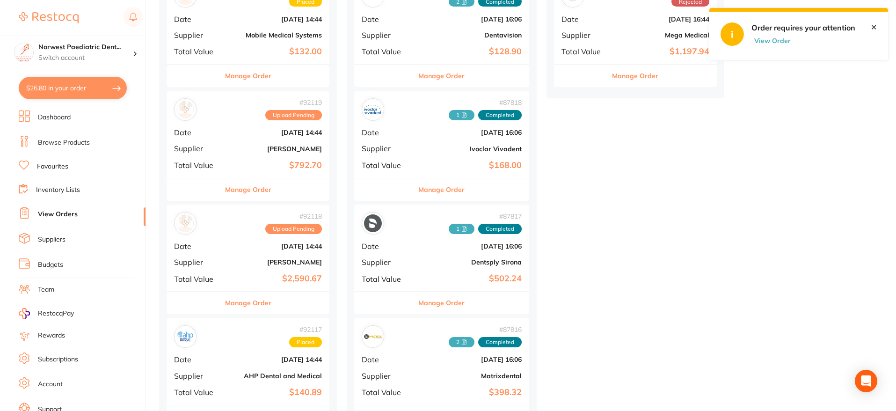
scroll to position [387, 0]
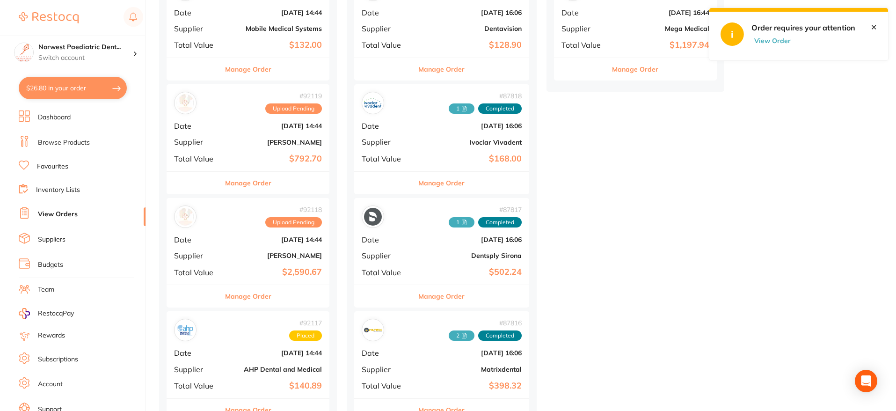
drag, startPoint x: 250, startPoint y: 249, endPoint x: 356, endPoint y: 236, distance: 107.0
click at [250, 249] on div "# 92118 Upload Pending Date [DATE] 14:44 Supplier [PERSON_NAME] Total Value $2,…" at bounding box center [248, 241] width 163 height 87
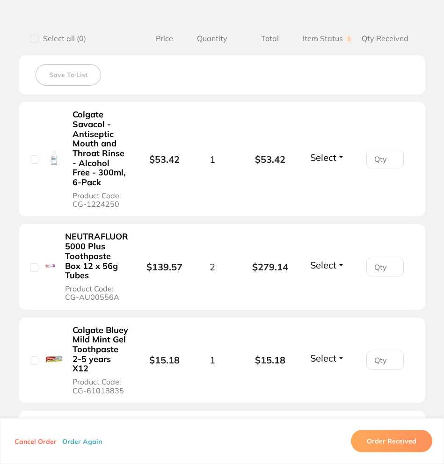
scroll to position [222, 0]
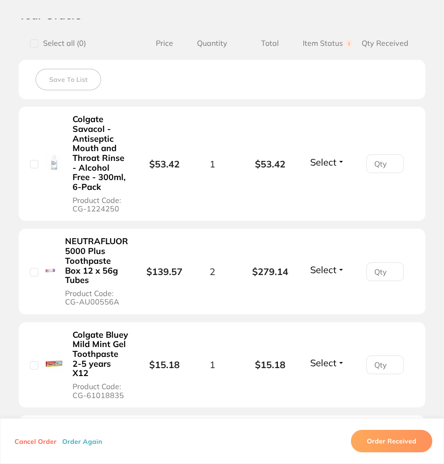
drag, startPoint x: 73, startPoint y: 209, endPoint x: 128, endPoint y: 208, distance: 55.7
click at [128, 208] on button "Colgate Savacol - Antiseptic Mouth and Throat Rinse - Alcohol Free - 300ml, 6-P…" at bounding box center [100, 163] width 61 height 99
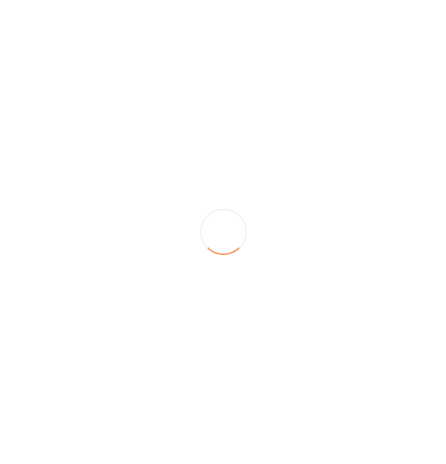
scroll to position [0, 0]
click at [82, 209] on section at bounding box center [223, 232] width 446 height 464
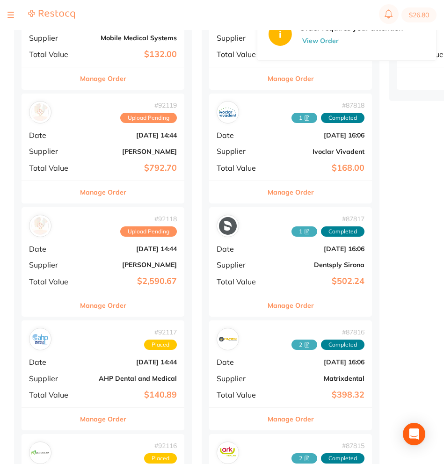
scroll to position [382, 0]
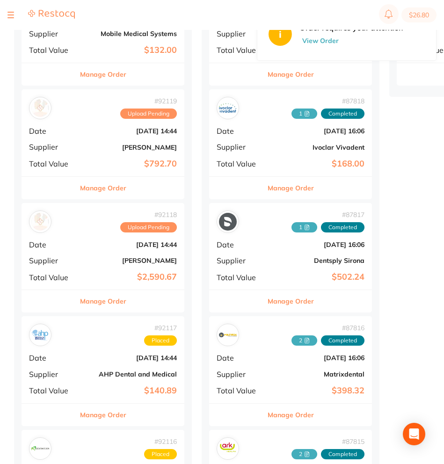
click at [89, 257] on b "[PERSON_NAME]" at bounding box center [130, 260] width 94 height 7
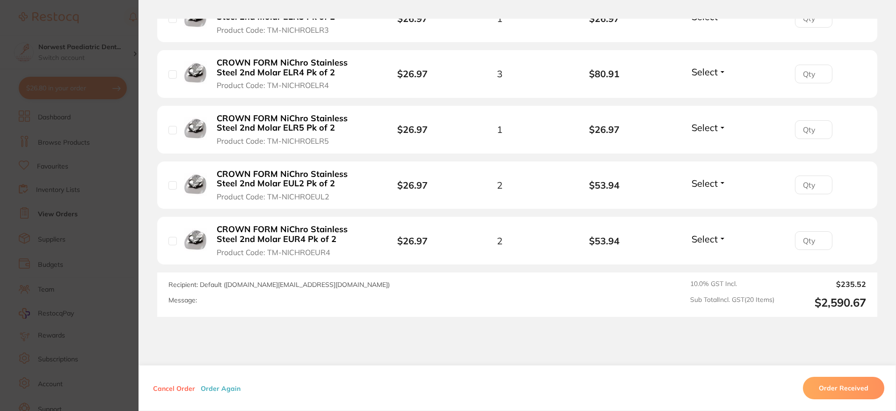
scroll to position [1192, 0]
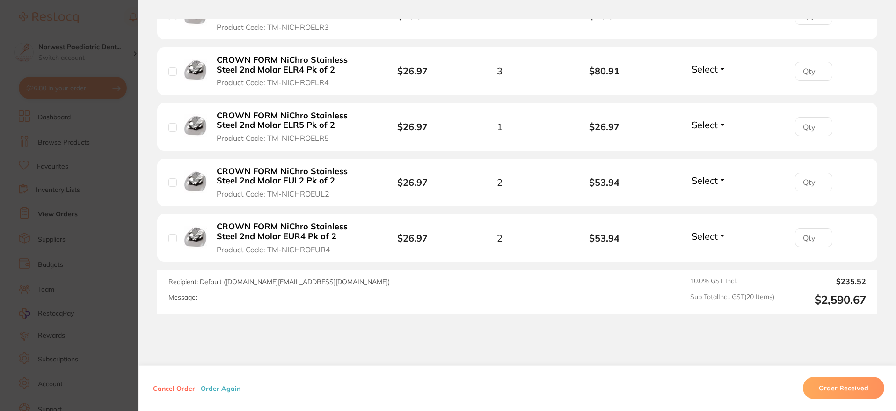
click at [842, 293] on output "$2,590.67" at bounding box center [824, 300] width 84 height 14
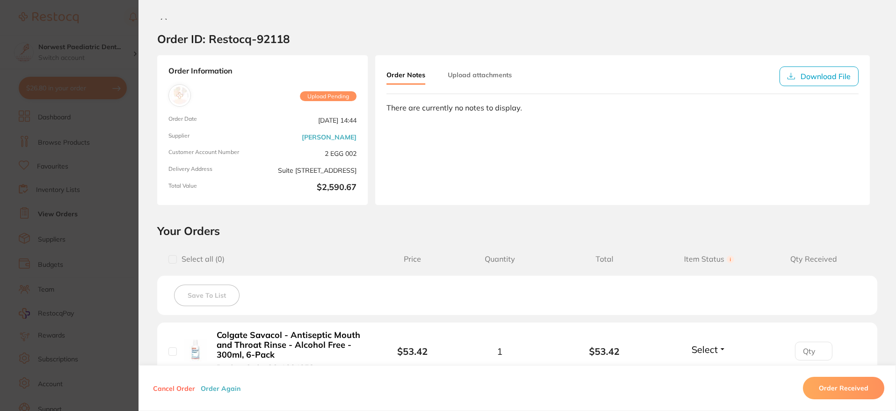
scroll to position [0, 0]
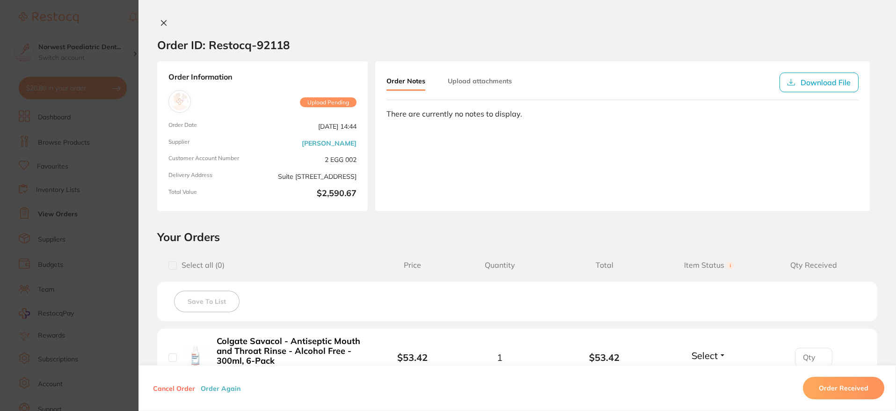
drag, startPoint x: 161, startPoint y: 23, endPoint x: 211, endPoint y: 120, distance: 108.4
click at [161, 23] on icon at bounding box center [163, 22] width 7 height 7
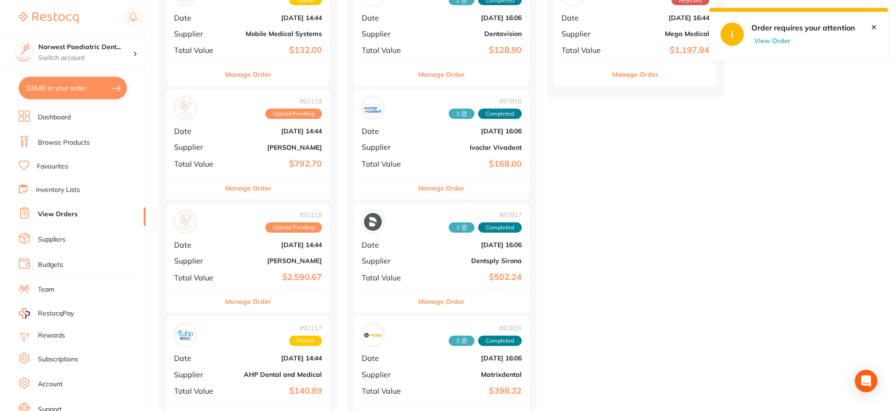
click at [253, 234] on div "# 92118 Upload Pending Date [DATE] 14:44 Supplier [PERSON_NAME] Total Value $2,…" at bounding box center [248, 246] width 163 height 87
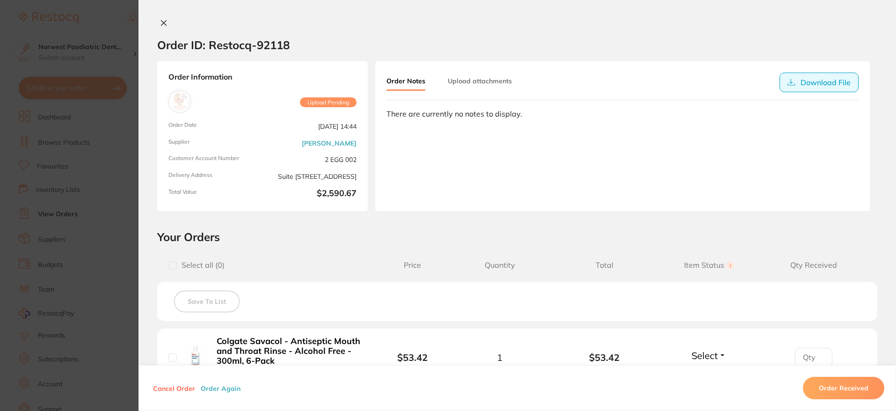
click at [807, 84] on button "Download File" at bounding box center [819, 83] width 79 height 20
click at [305, 101] on span "Upload Pending" at bounding box center [328, 102] width 57 height 10
drag, startPoint x: 158, startPoint y: 22, endPoint x: 295, endPoint y: 119, distance: 167.5
click at [160, 22] on icon at bounding box center [163, 22] width 7 height 7
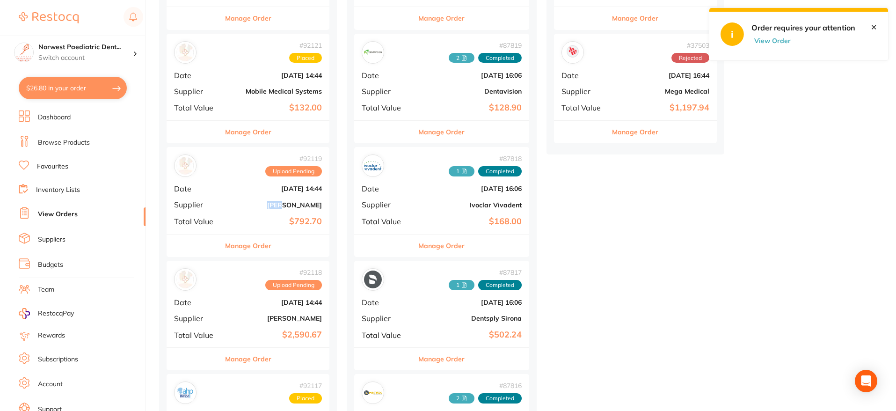
drag, startPoint x: 256, startPoint y: 245, endPoint x: 266, endPoint y: 246, distance: 10.9
click at [256, 245] on button "Manage Order" at bounding box center [248, 245] width 46 height 22
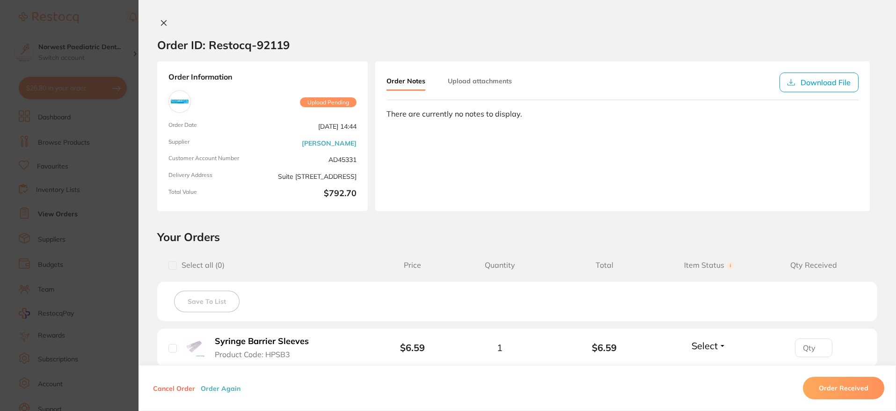
drag, startPoint x: 160, startPoint y: 17, endPoint x: 164, endPoint y: 64, distance: 47.4
click at [160, 17] on div "Order ID: Restocq- 92119 Order Information Upload Pending Order Date [DATE] 14:…" at bounding box center [518, 205] width 758 height 411
click at [164, 23] on icon at bounding box center [163, 22] width 7 height 7
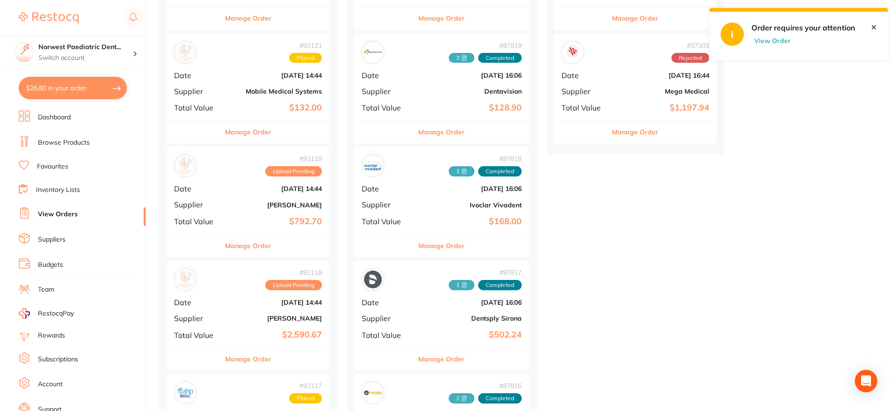
click at [260, 290] on div "# 92118 Upload Pending" at bounding box center [248, 279] width 148 height 22
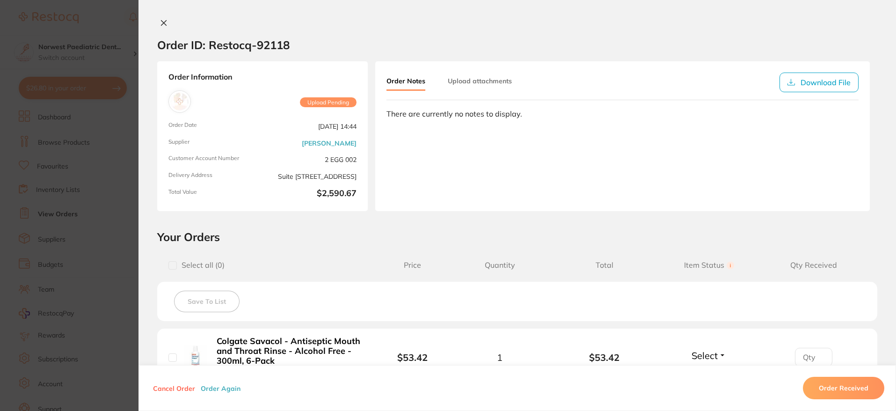
click at [161, 25] on icon at bounding box center [163, 22] width 7 height 7
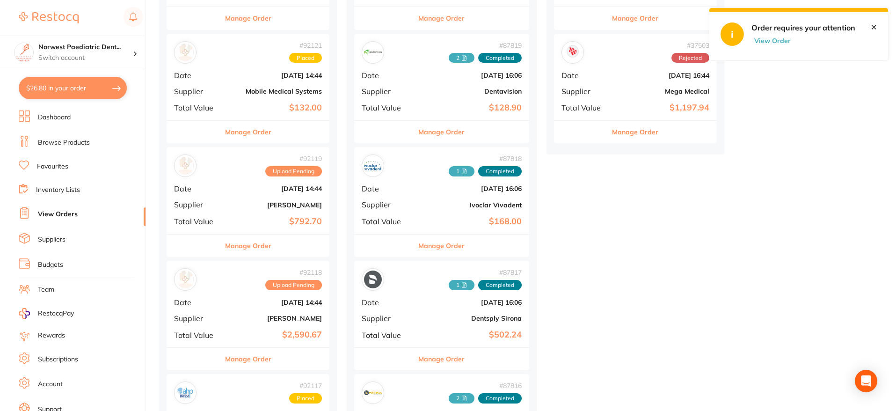
drag, startPoint x: 234, startPoint y: 190, endPoint x: 619, endPoint y: 407, distance: 442.4
click at [234, 190] on b "[DATE] 14:44" at bounding box center [275, 188] width 94 height 7
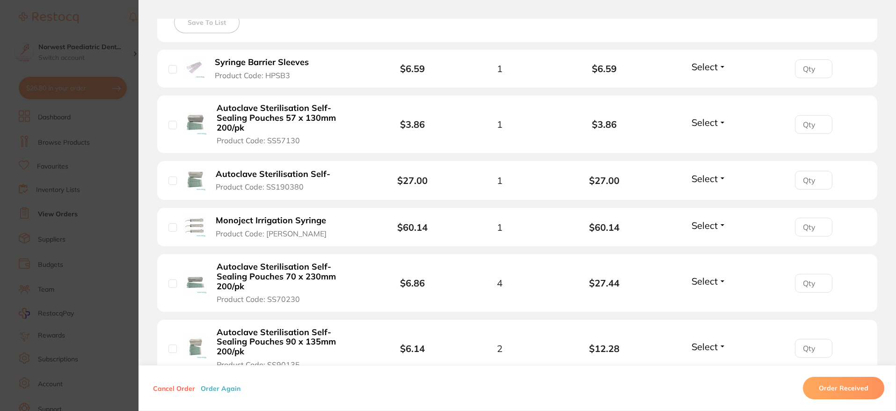
scroll to position [195, 0]
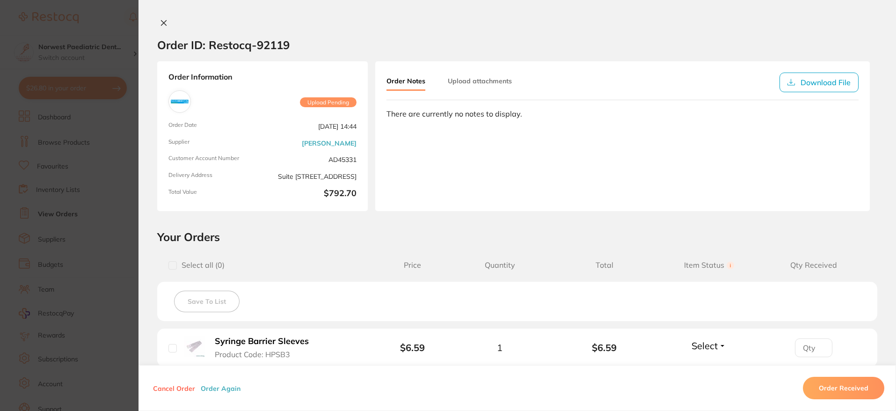
click at [160, 22] on icon at bounding box center [163, 22] width 7 height 7
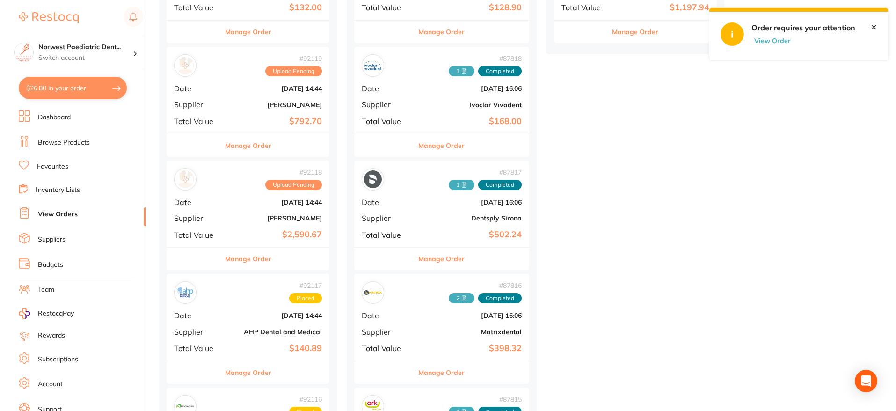
click at [874, 28] on link "✕" at bounding box center [874, 27] width 6 height 8
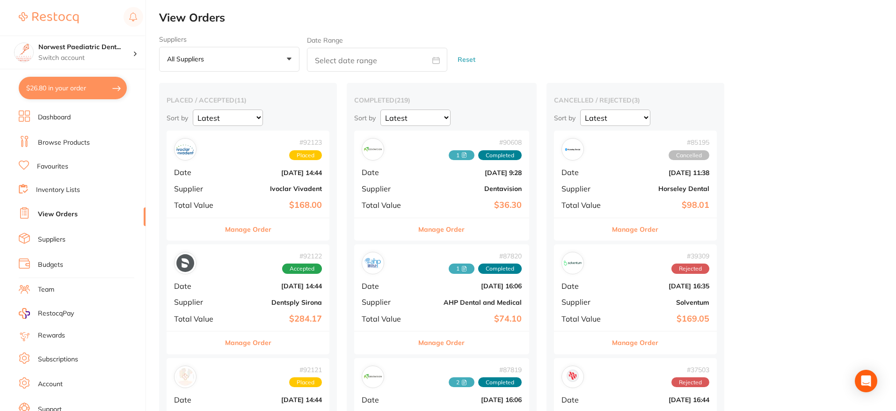
click at [87, 93] on button "$26.80 in your order" at bounding box center [73, 88] width 108 height 22
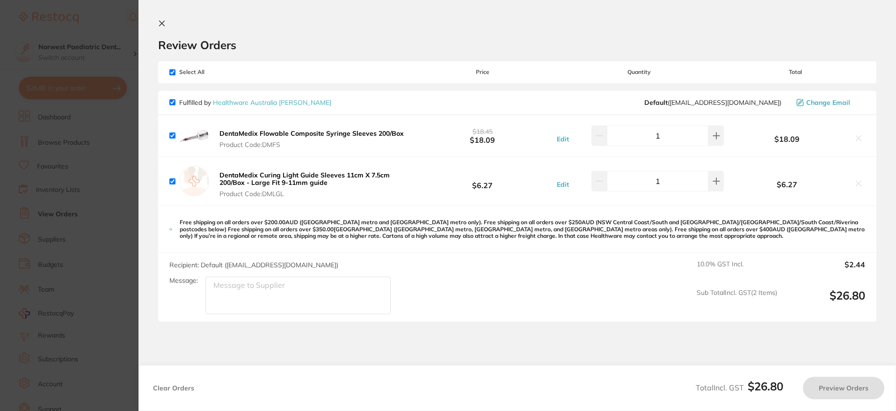
checkbox input "true"
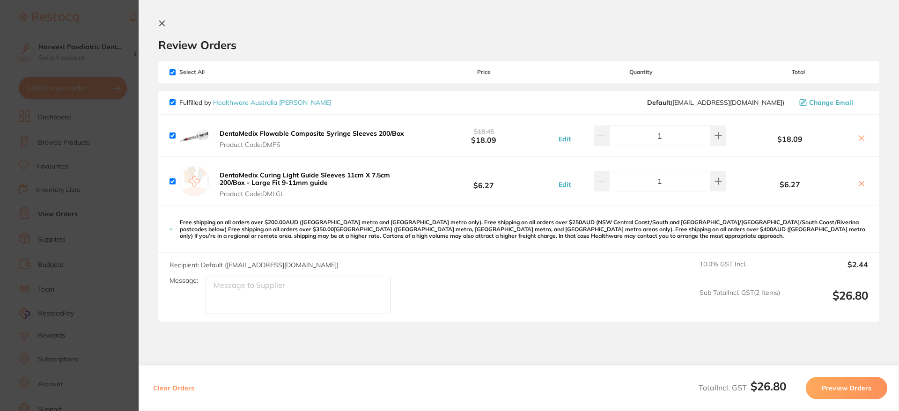
click at [162, 26] on icon at bounding box center [161, 23] width 7 height 7
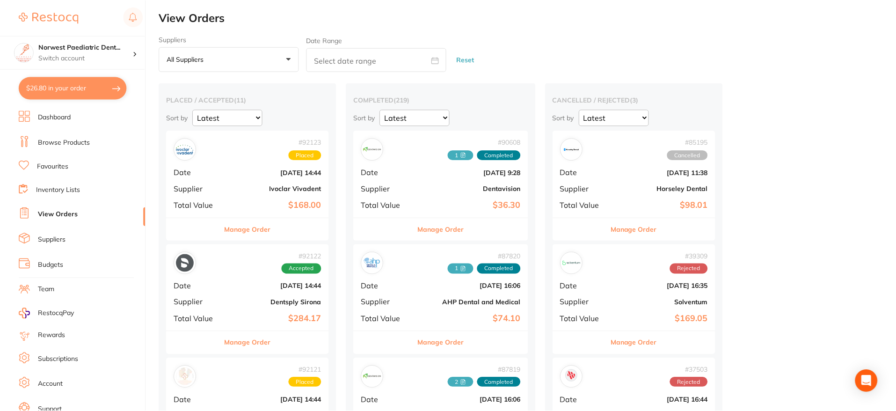
scroll to position [1, 0]
click at [79, 141] on link "Browse Products" at bounding box center [64, 142] width 52 height 9
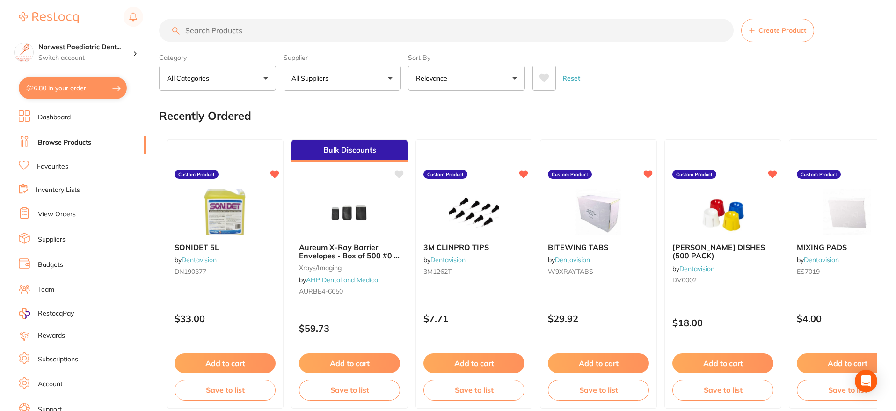
click at [219, 30] on input "search" at bounding box center [446, 30] width 575 height 23
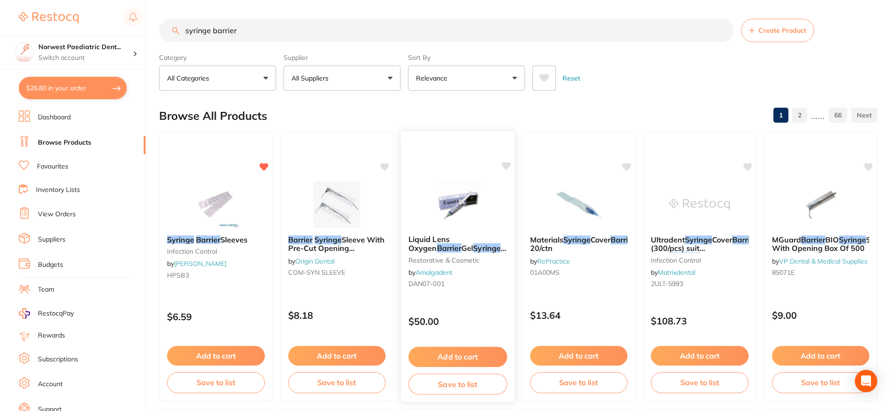
click at [452, 211] on img at bounding box center [457, 203] width 61 height 47
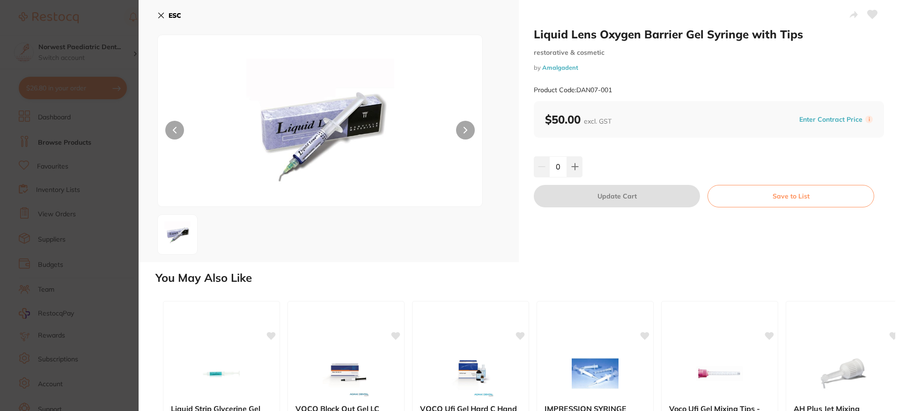
drag, startPoint x: 175, startPoint y: 17, endPoint x: 294, endPoint y: 146, distance: 176.2
click at [175, 16] on b "ESC" at bounding box center [174, 15] width 13 height 8
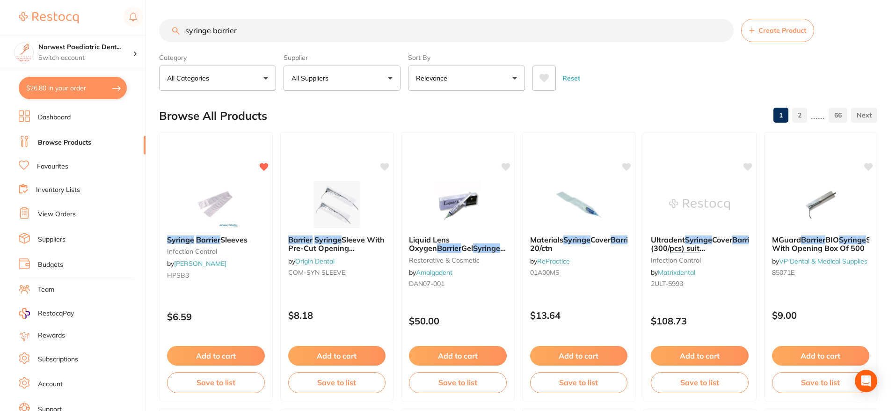
drag, startPoint x: 293, startPoint y: 36, endPoint x: 184, endPoint y: 33, distance: 108.6
click at [184, 33] on input "syringe barrier" at bounding box center [446, 30] width 575 height 23
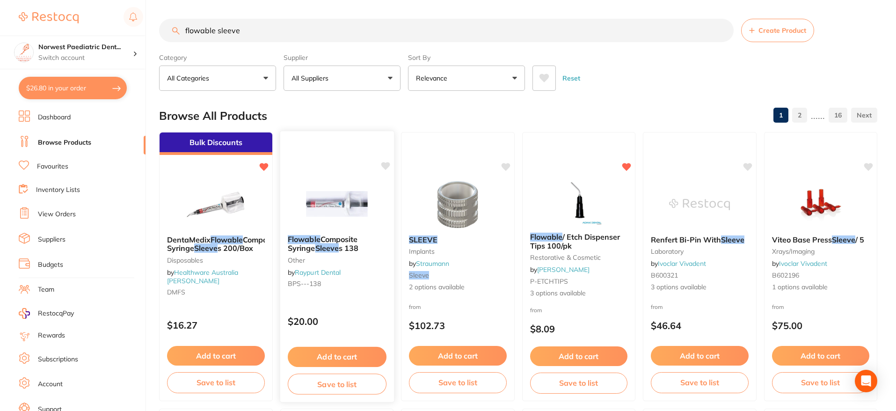
click at [309, 275] on link "Raypurt Dental" at bounding box center [318, 272] width 46 height 8
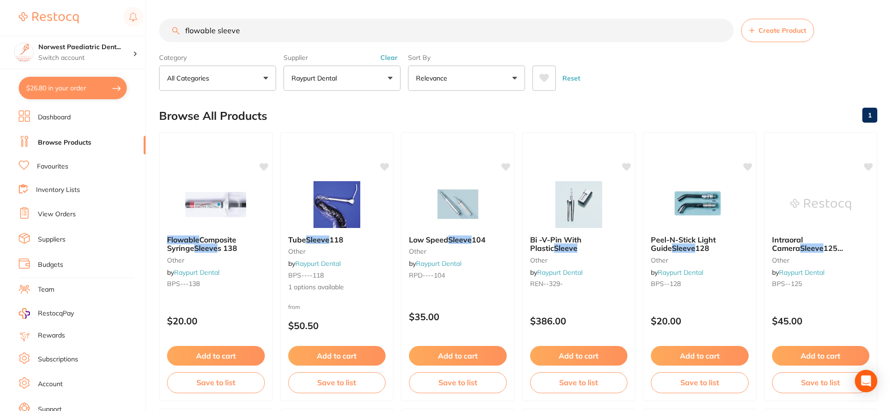
drag, startPoint x: 271, startPoint y: 27, endPoint x: 122, endPoint y: 28, distance: 149.3
click at [122, 28] on div "$26.80 Norwest Paediatric Dent... Switch account Norwest Paediatric Dentistry $…" at bounding box center [448, 205] width 896 height 411
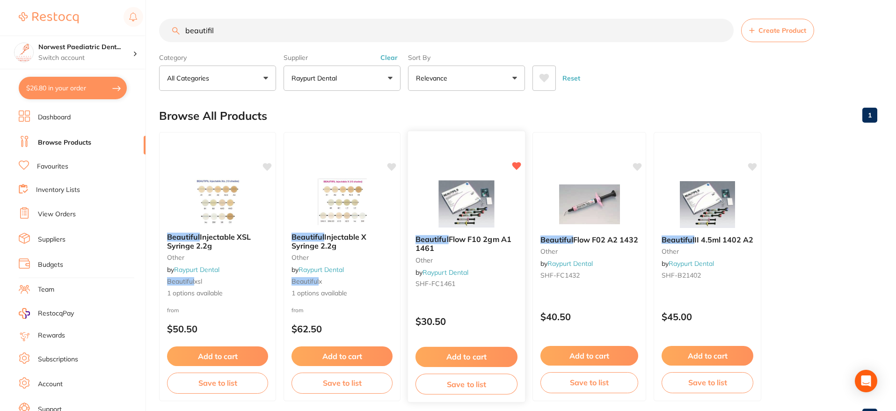
click at [475, 239] on span "Flow F10 2gm A1 1461" at bounding box center [464, 243] width 96 height 18
click at [269, 30] on input "beautifil" at bounding box center [446, 30] width 575 height 23
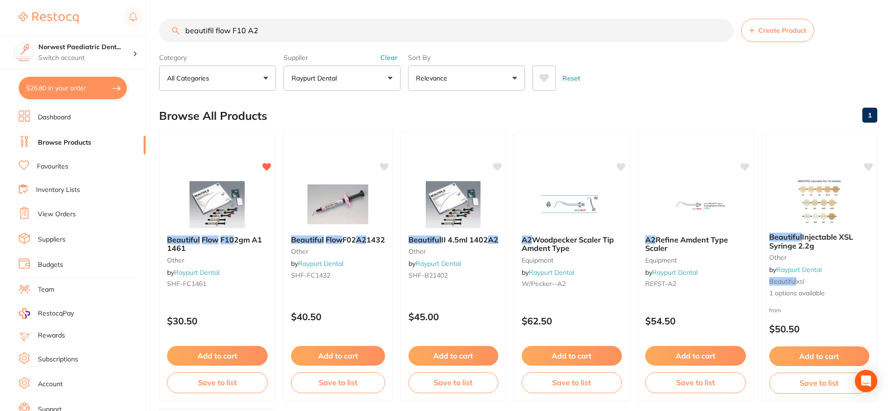
click at [210, 240] on em "Flow" at bounding box center [210, 239] width 17 height 9
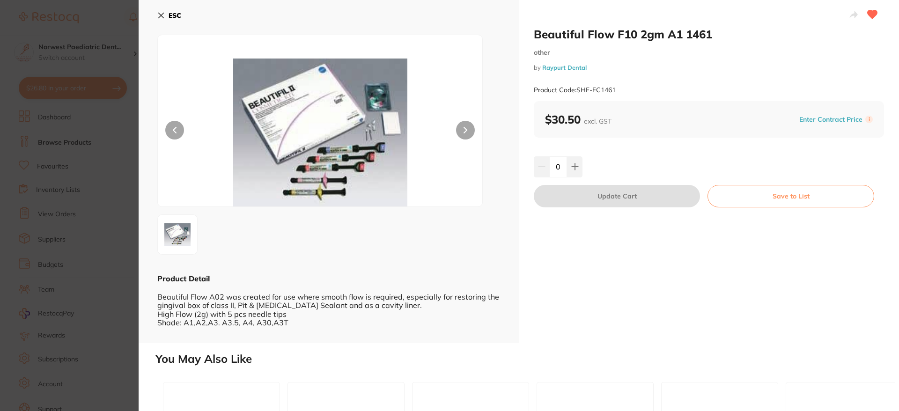
click at [177, 13] on b "ESC" at bounding box center [174, 15] width 13 height 8
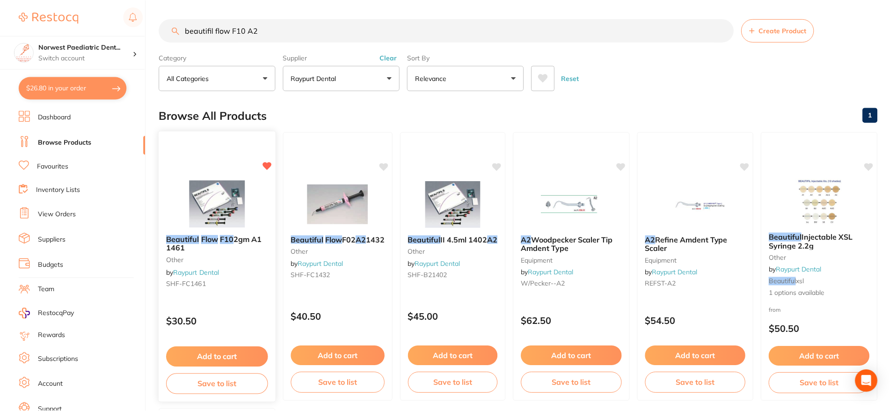
scroll to position [7, 0]
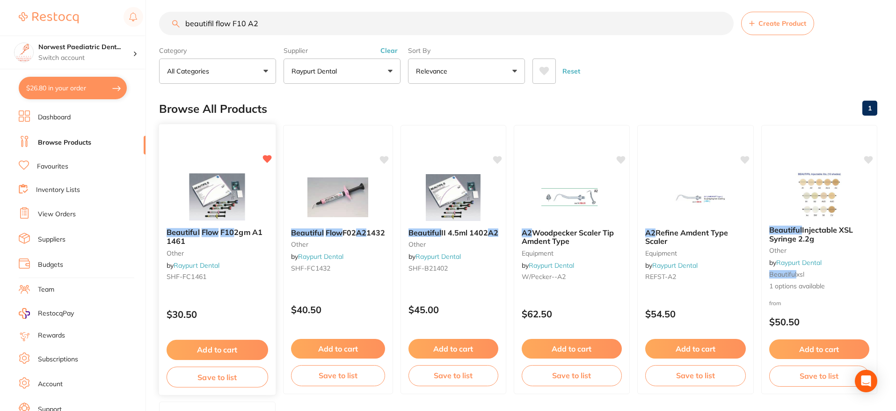
click at [265, 160] on icon at bounding box center [267, 159] width 9 height 8
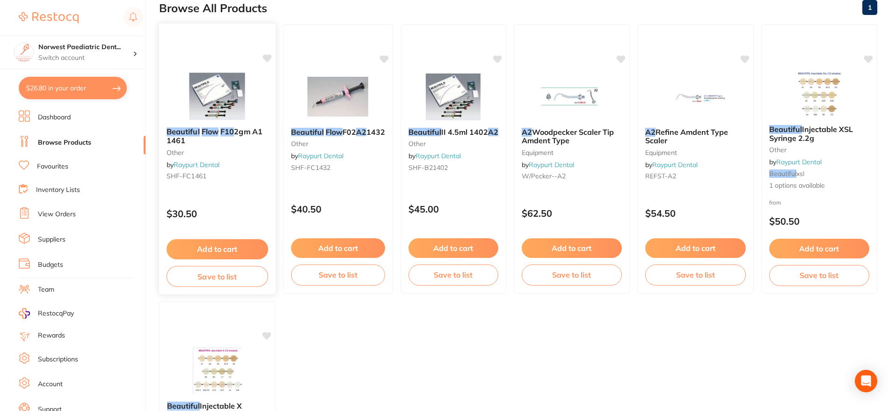
scroll to position [0, 0]
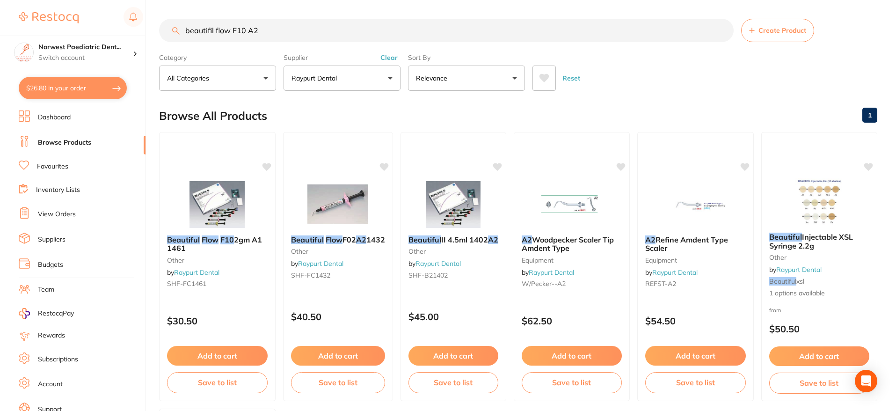
click at [262, 31] on input "beautifil flow F10 A2" at bounding box center [446, 30] width 575 height 23
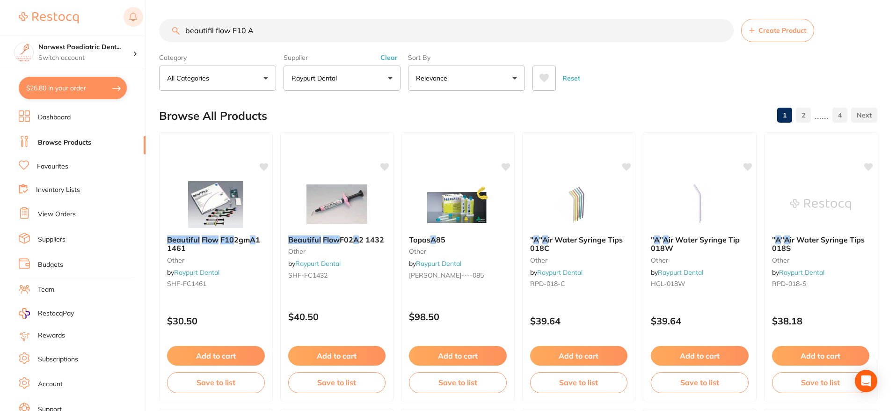
drag, startPoint x: 260, startPoint y: 28, endPoint x: 143, endPoint y: 28, distance: 117.0
click at [143, 28] on div "$26.80 Norwest Paediatric Dent... Switch account Norwest Paediatric Dentistry $…" at bounding box center [448, 205] width 896 height 411
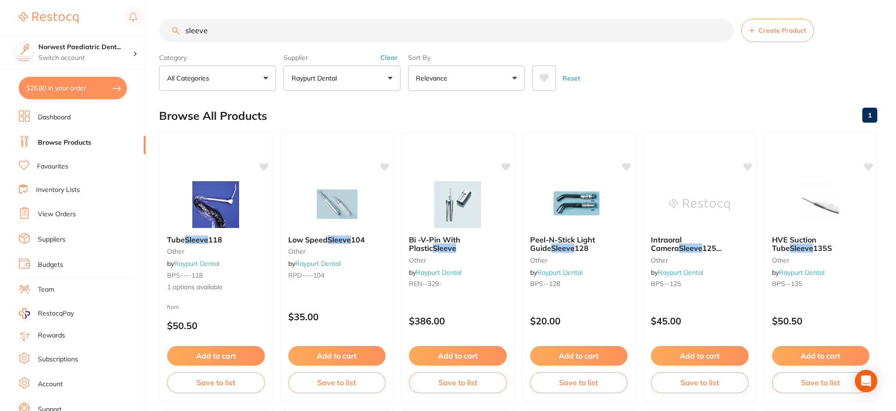
drag, startPoint x: 260, startPoint y: 25, endPoint x: 180, endPoint y: 28, distance: 80.5
click at [180, 28] on input "sleeve" at bounding box center [446, 30] width 575 height 23
drag, startPoint x: 198, startPoint y: 32, endPoint x: 146, endPoint y: 30, distance: 52.4
click at [149, 31] on div "$26.80 Norwest Paediatric Dent... Switch account Norwest Paediatric Dentistry $…" at bounding box center [448, 205] width 896 height 411
type input "v"
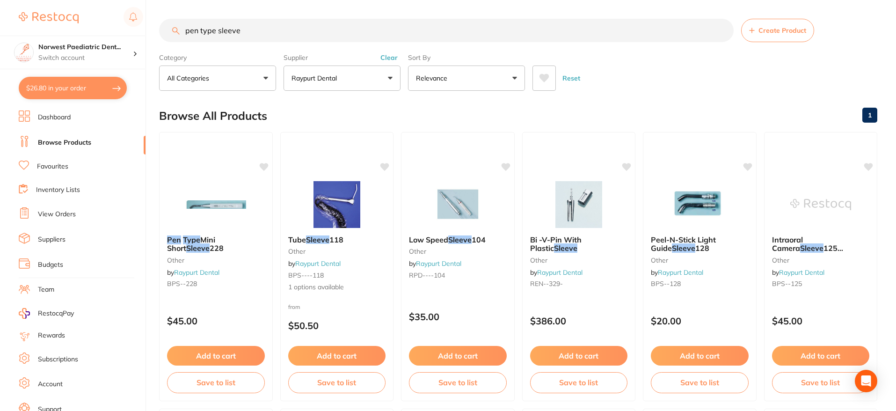
type input "pen type sleeve"
click at [386, 59] on button "Clear" at bounding box center [389, 57] width 23 height 8
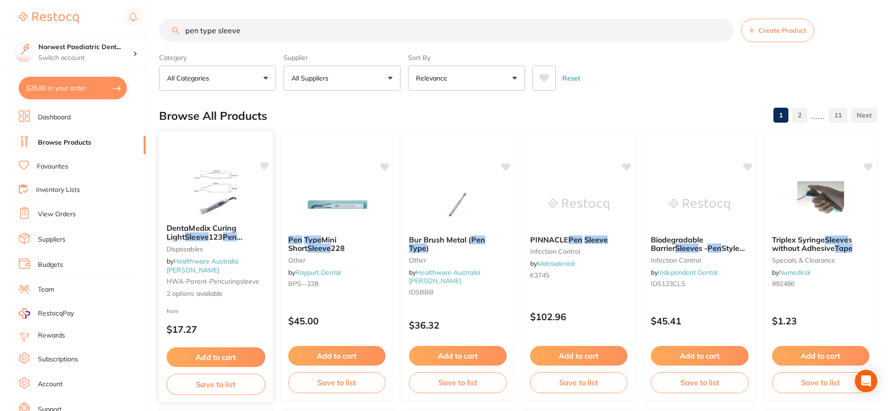
click at [220, 269] on link "Healthware Australia [PERSON_NAME]" at bounding box center [203, 265] width 72 height 17
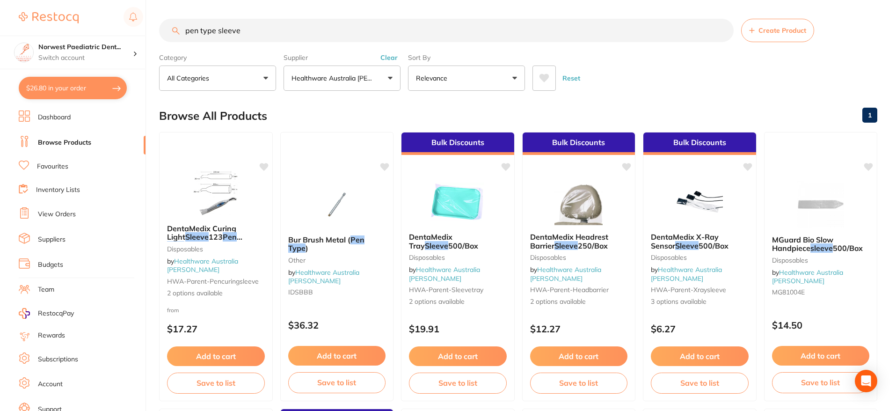
click at [87, 92] on button "$26.80 in your order" at bounding box center [73, 88] width 108 height 22
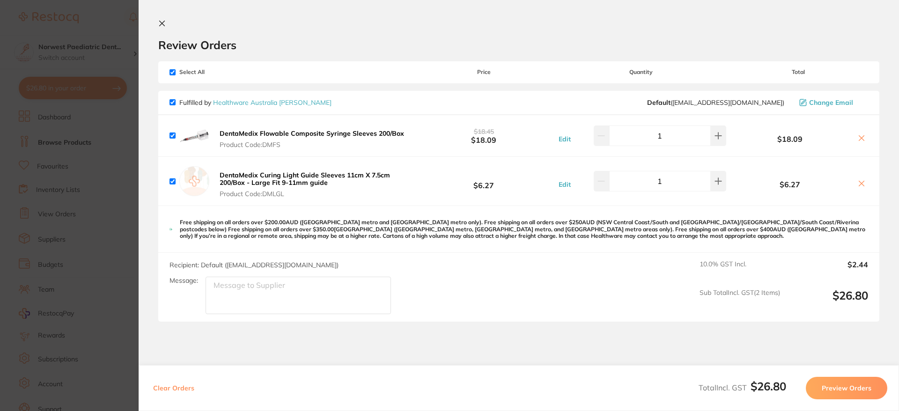
click at [166, 24] on button at bounding box center [163, 24] width 11 height 9
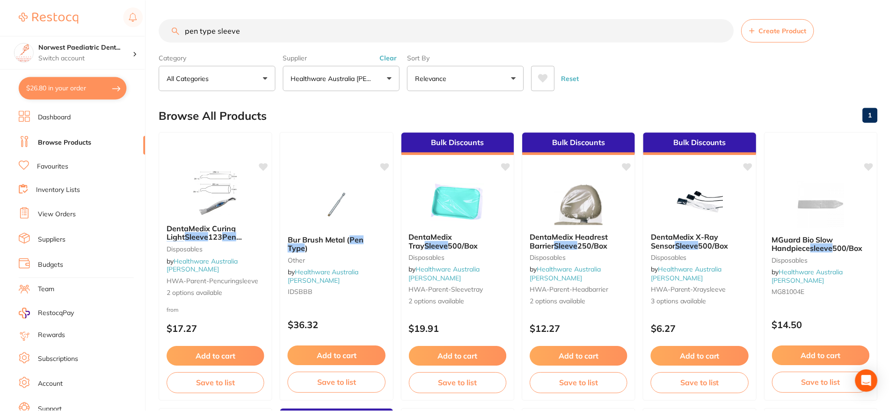
scroll to position [32, 0]
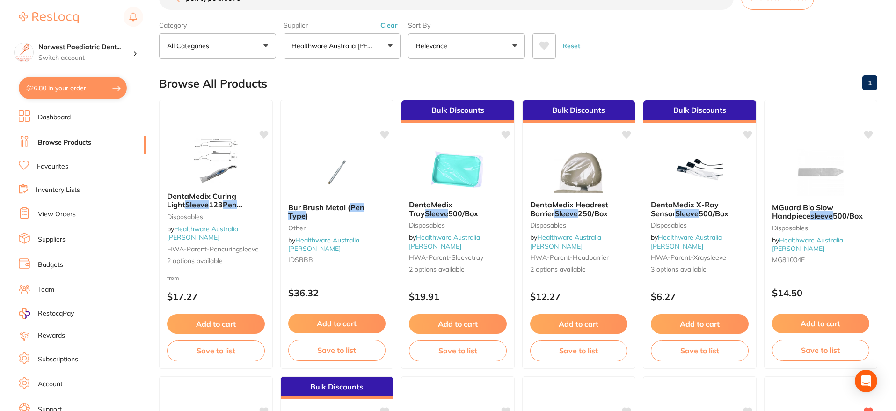
click at [82, 92] on button "$26.80 in your order" at bounding box center [73, 88] width 108 height 22
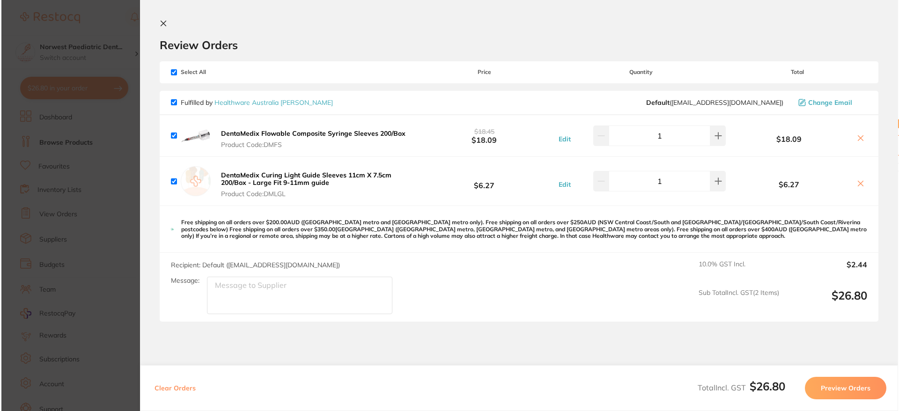
scroll to position [0, 0]
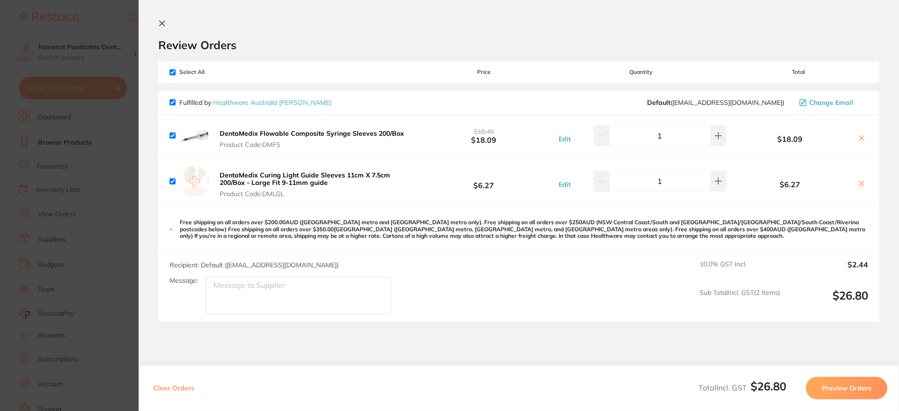
click at [860, 138] on icon at bounding box center [860, 137] width 7 height 7
click at [174, 72] on input "checkbox" at bounding box center [172, 72] width 6 height 6
checkbox input "false"
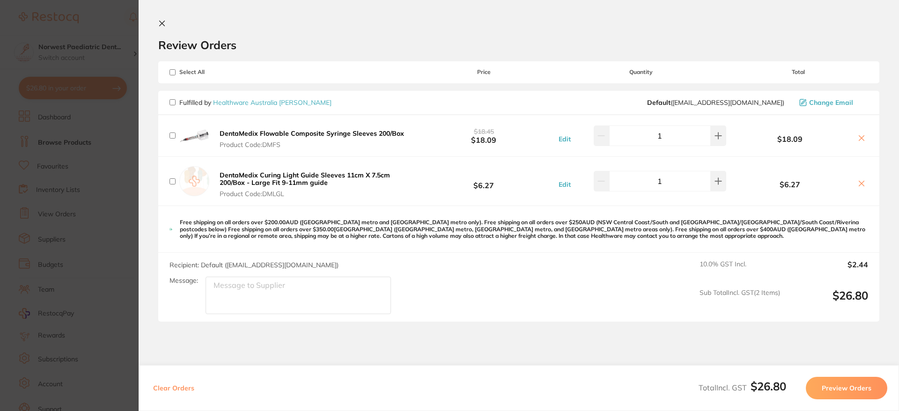
checkbox input "false"
click at [179, 389] on button "Clear Orders" at bounding box center [173, 388] width 47 height 22
checkbox input "true"
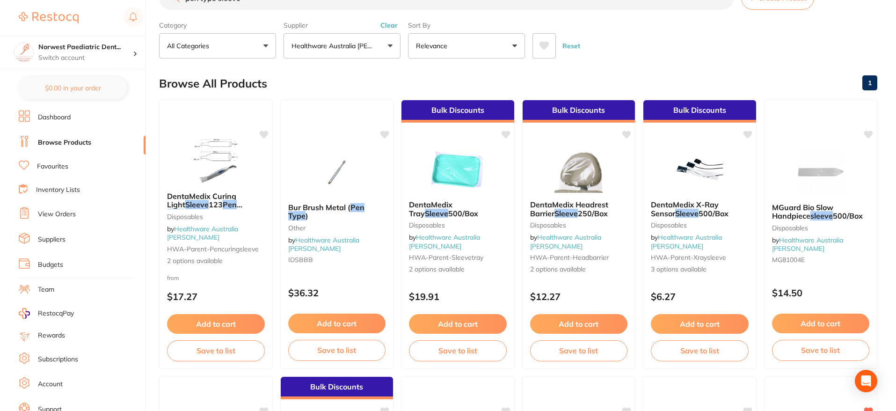
click at [59, 213] on link "View Orders" at bounding box center [57, 214] width 38 height 9
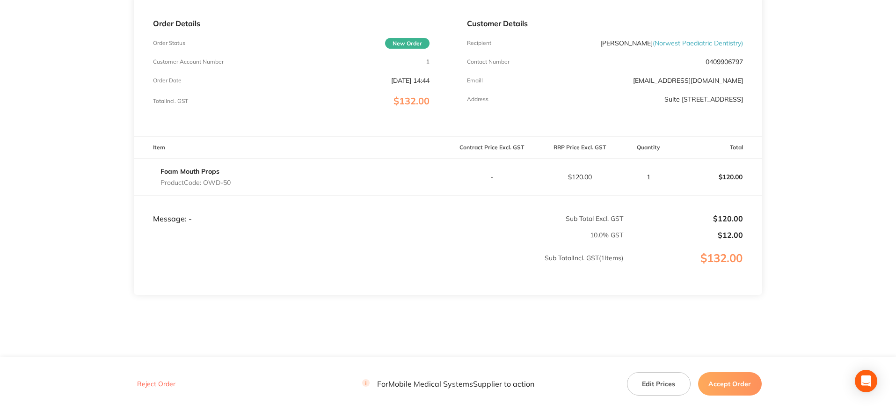
scroll to position [132, 0]
click at [718, 376] on button "Accept Order" at bounding box center [730, 383] width 64 height 23
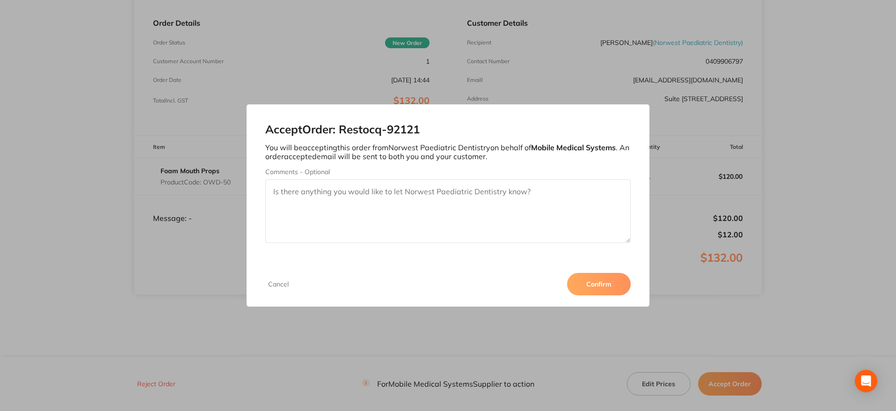
click at [612, 284] on button "Confirm" at bounding box center [599, 284] width 64 height 22
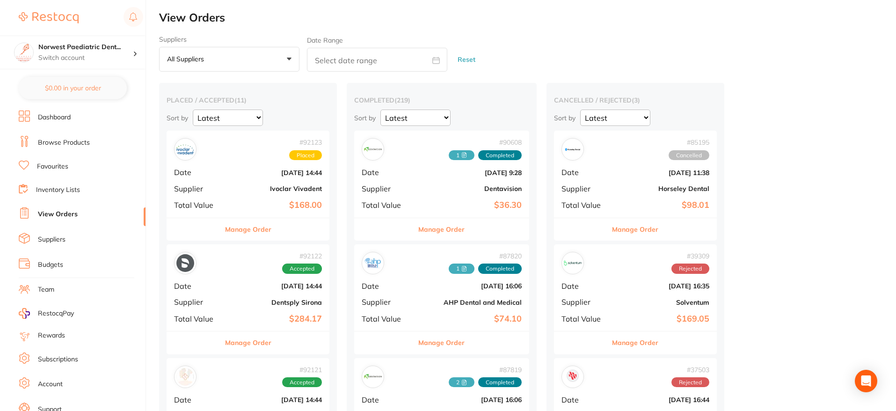
click at [288, 174] on b "[DATE] 14:44" at bounding box center [275, 172] width 94 height 7
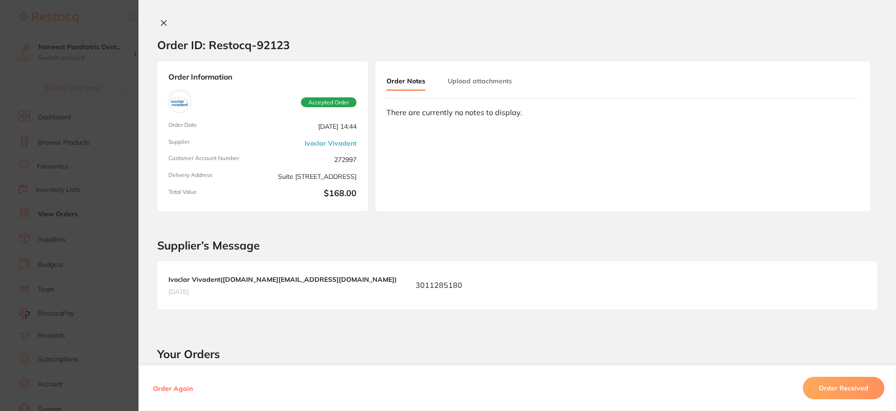
click at [161, 23] on icon at bounding box center [163, 22] width 7 height 7
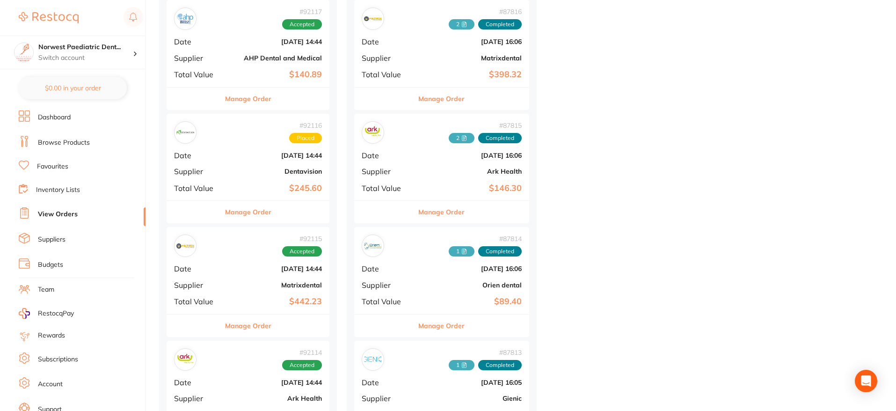
scroll to position [725, 0]
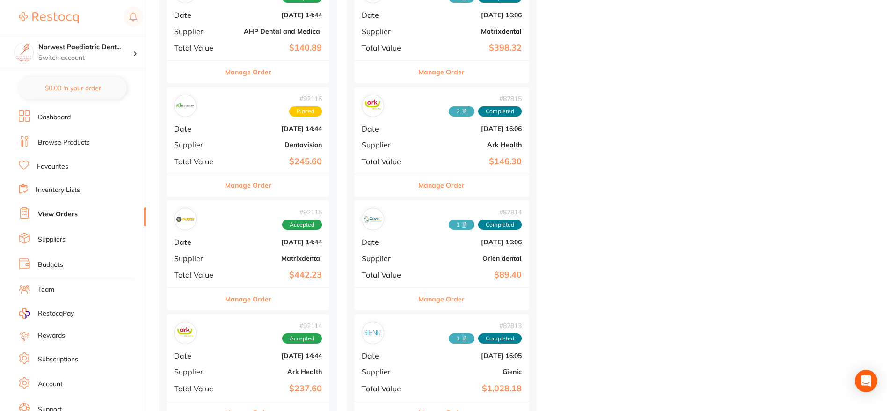
click at [225, 26] on div "# 92117 Accepted Date Sept 1 2025, 14:44 Supplier AHP Dental and Medical Total …" at bounding box center [248, 16] width 163 height 87
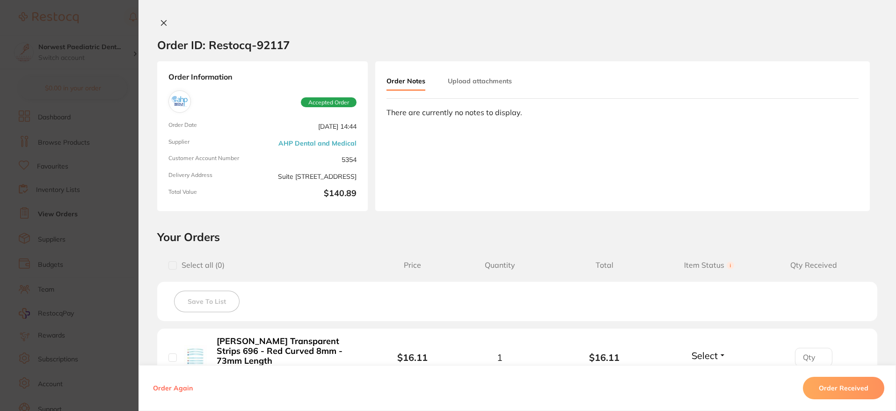
scroll to position [271, 0]
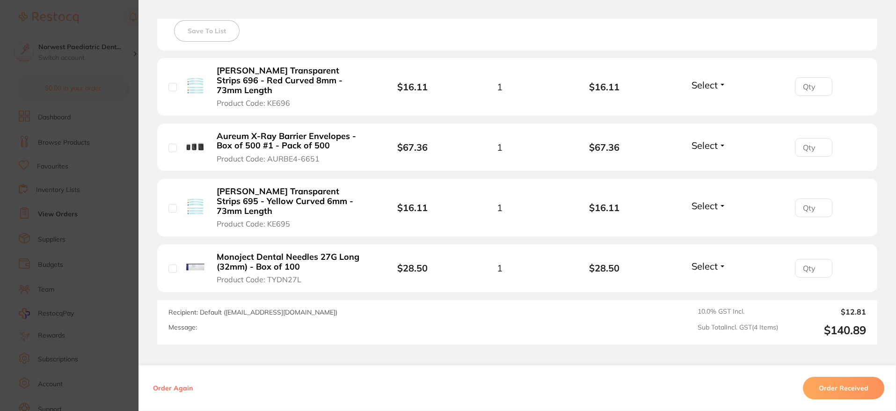
click at [83, 93] on section "Order ID: Restocq- 92117 Order Information Accepted Order Order Date Sept 1 202…" at bounding box center [448, 205] width 896 height 411
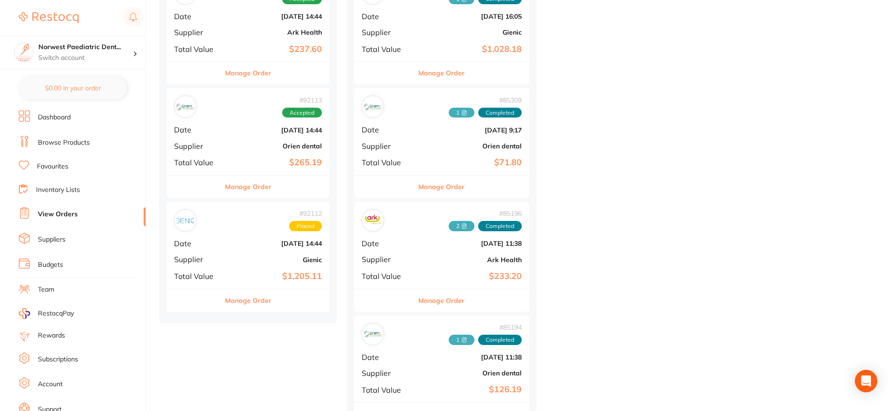
scroll to position [1092, 0]
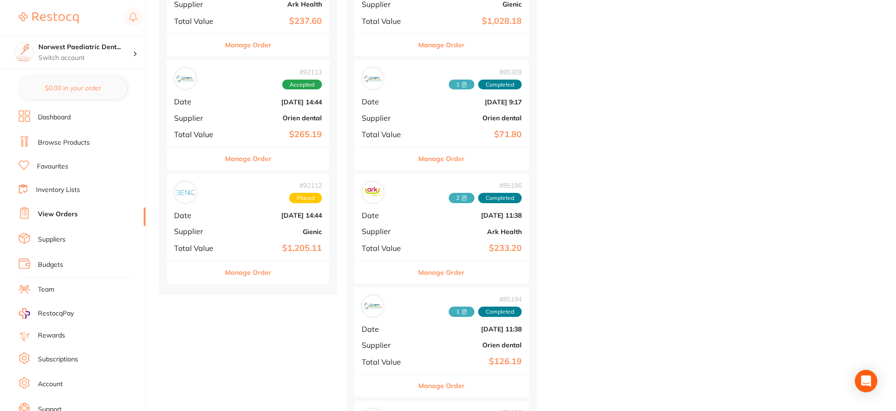
click at [294, 137] on b "$265.19" at bounding box center [275, 135] width 94 height 10
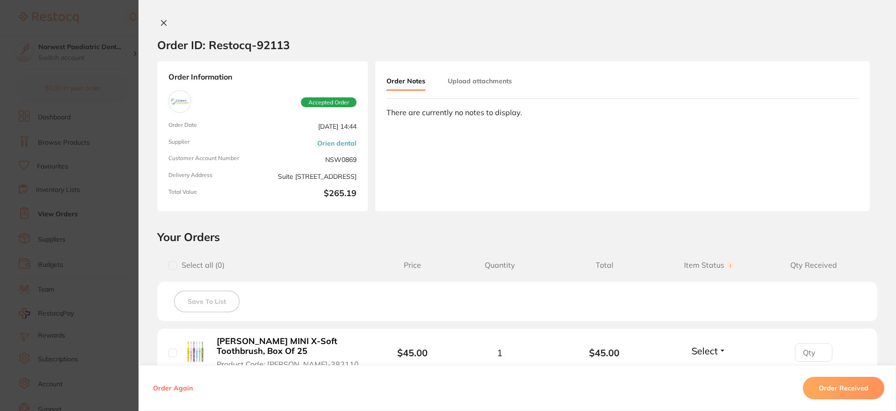
click at [167, 23] on button at bounding box center [163, 24] width 13 height 10
